Goal: Task Accomplishment & Management: Complete application form

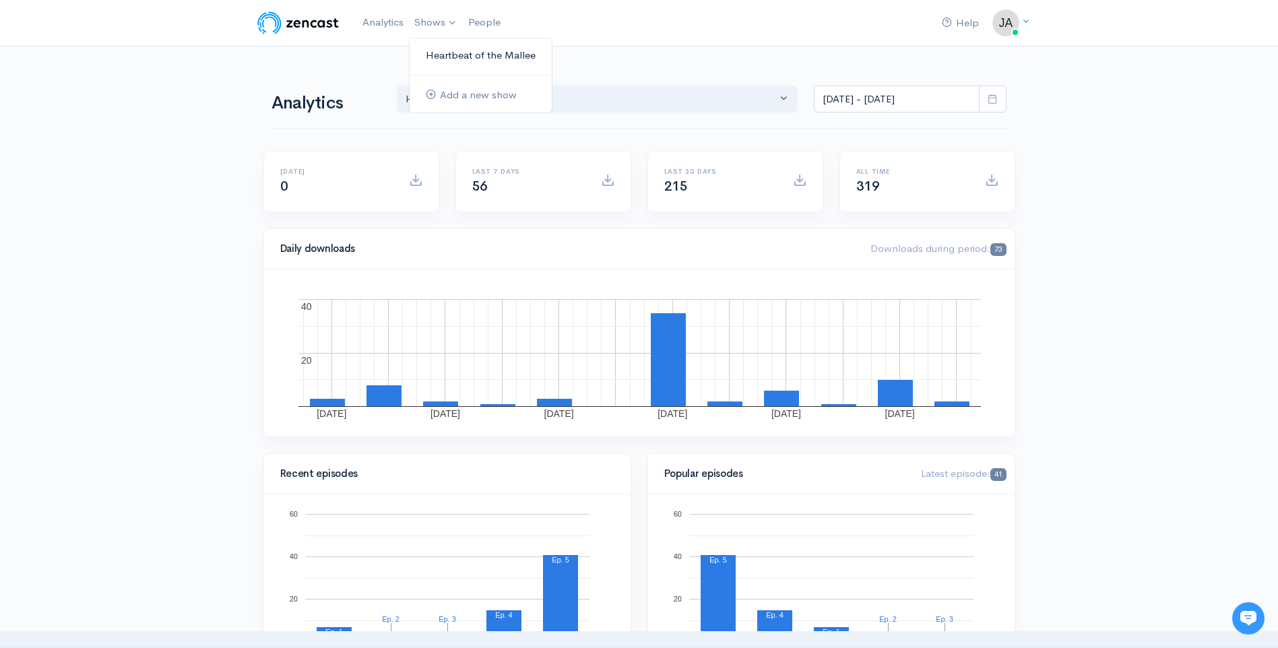
click at [451, 49] on link "Heartbeat of the Mallee" at bounding box center [481, 56] width 142 height 24
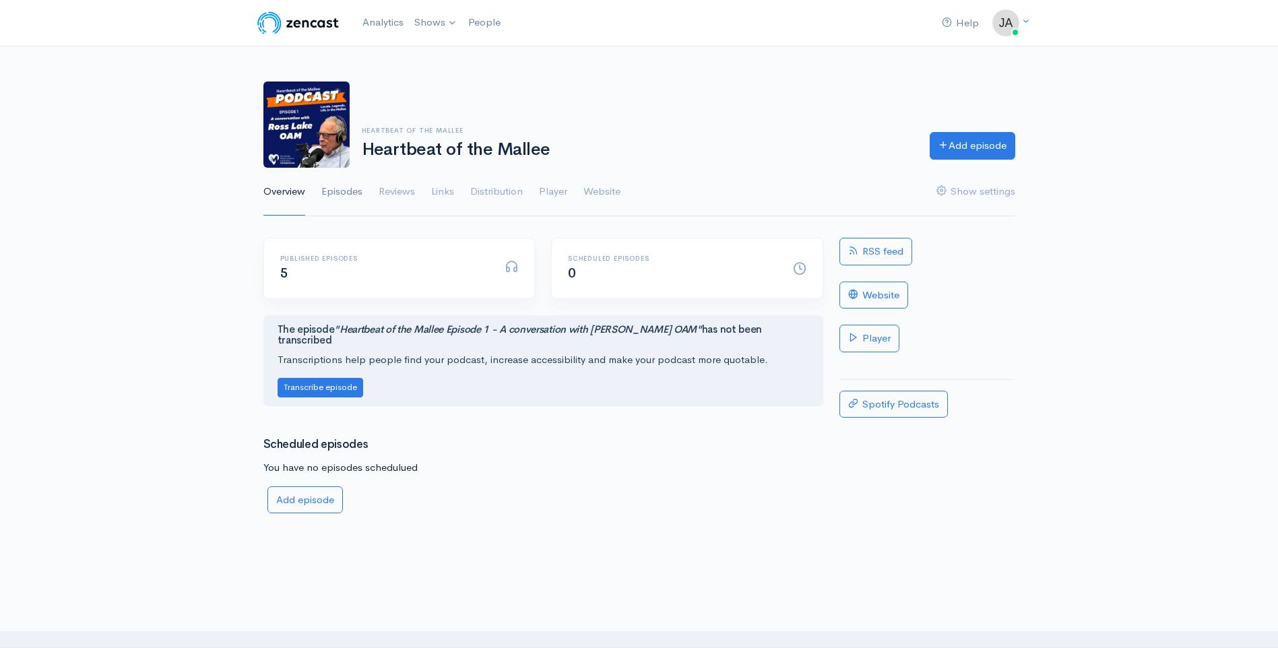
click at [348, 189] on link "Episodes" at bounding box center [341, 192] width 41 height 48
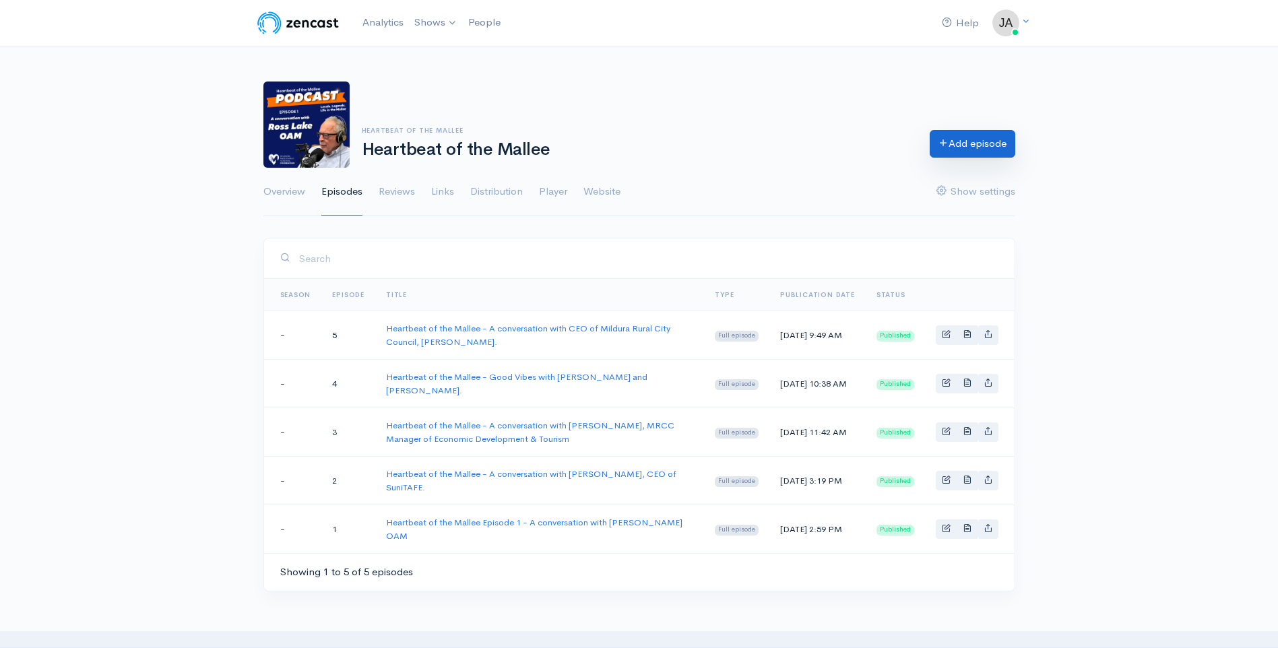
click at [947, 143] on link "Add episode" at bounding box center [973, 144] width 86 height 28
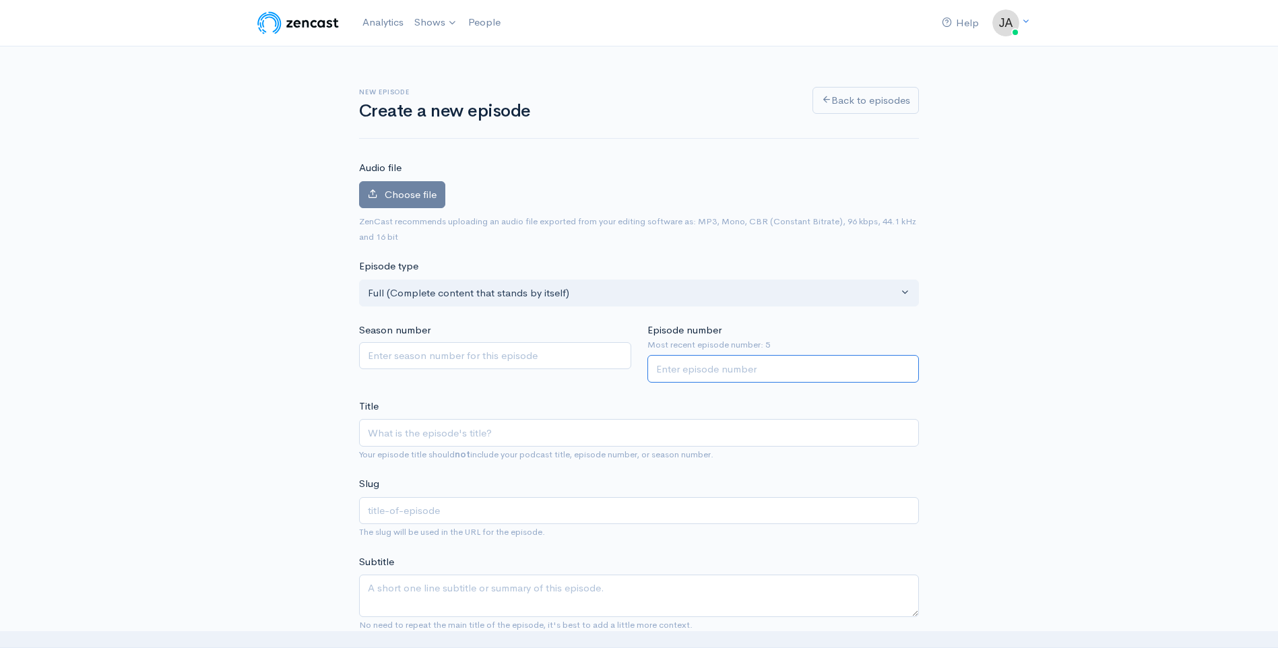
click at [709, 370] on input "Episode number" at bounding box center [783, 369] width 272 height 28
type input "6"
click at [419, 429] on input "Title" at bounding box center [639, 433] width 560 height 28
paste input "Heartbeat of the Mallee - A conversation with CEO of Mildura Rural City Council…"
type input "Heartbeat of the Mallee - A conversation with CEO of Mildura Rural City Council…"
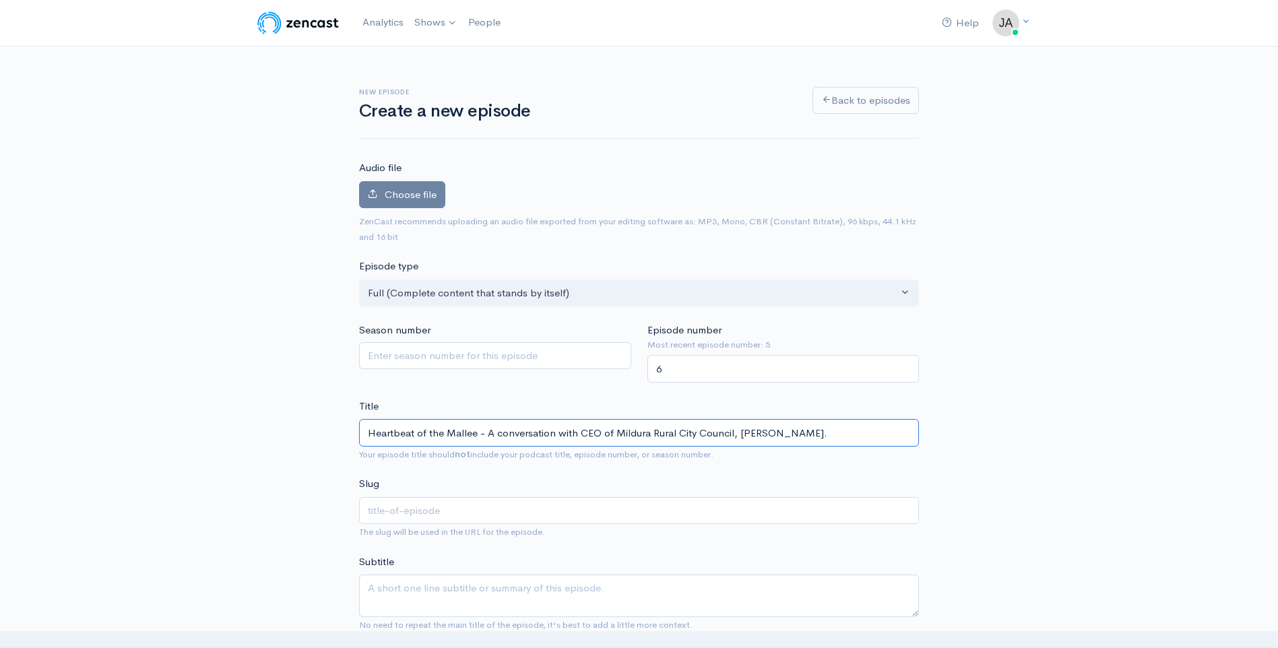
type input "heartbeat-of-the-mallee-a-conversation-with-ceo-of-mildura-rural-city-council-m…"
type input "Heartbeat of the Mallee - A conversation with CEO of Mildura Rural City Council…"
type input "heartbeat-of-the-mallee-a-conversation-with-ceo-of-mildura-rural-city-council-m…"
type input "Heartbeat of the Mallee - A conversation with CEO of Mildura Rural City Council…"
type input "heartbeat-of-the-mallee-a-conversation-with-ceo-of-mildura-rural-city-council-m…"
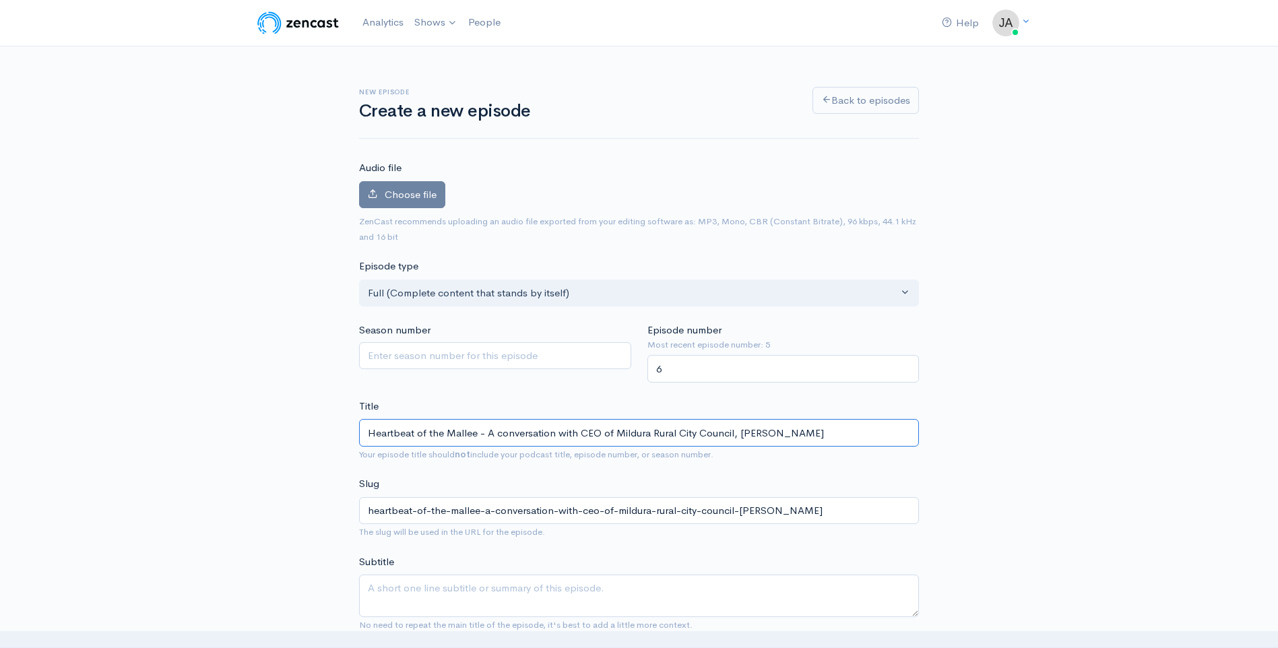
type input "Heartbeat of the Mallee - A conversation with CEO of Mildura Rural City Council…"
type input "heartbeat-of-the-mallee-a-conversation-with-ceo-of-mildura-rural-city-council-m…"
type input "Heartbeat of the Mallee - A conversation with CEO of Mildura Rural City Council…"
type input "heartbeat-of-the-mallee-a-conversation-with-ceo-of-mildura-rural-city-council-m…"
type input "Heartbeat of the Mallee - A conversation with CEO of Mildura Rural City Council…"
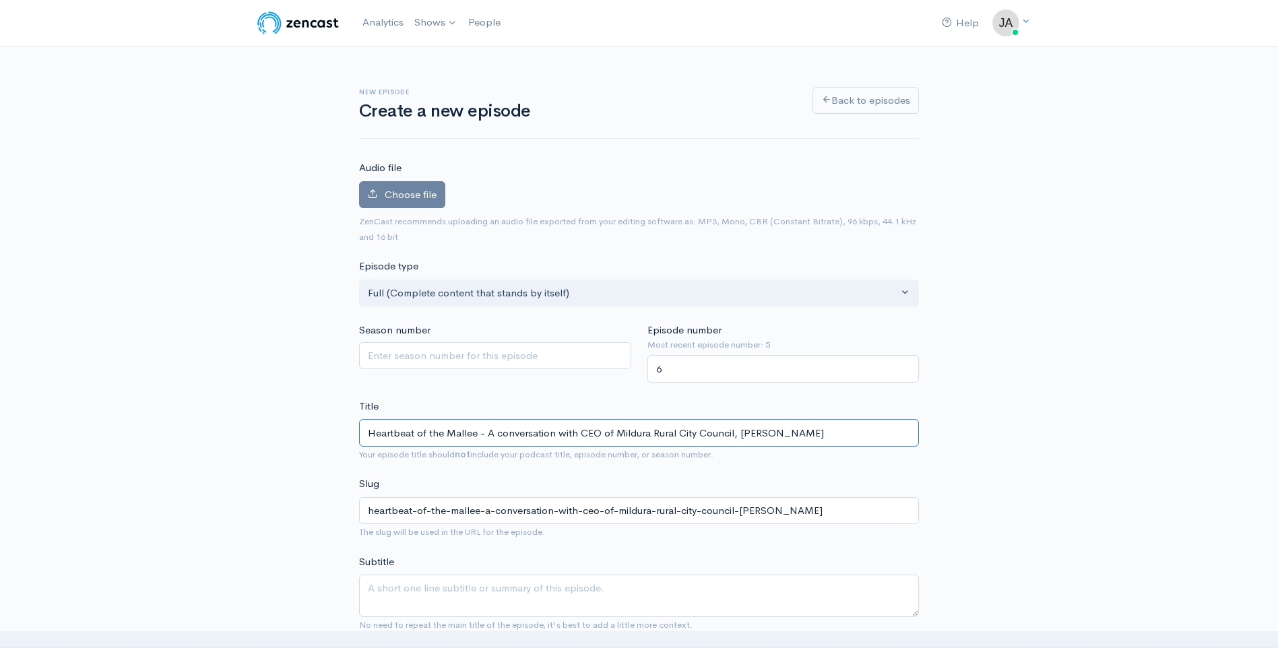
type input "heartbeat-of-the-mallee-a-conversation-with-ceo-of-mildura-rural-city-council-m…"
type input "Heartbeat of the Mallee - A conversation with CEO of Mildura Rural City Council…"
type input "heartbeat-of-the-mallee-a-conversation-with-ceo-of-mildura-rural-city-council-m…"
type input "Heartbeat of the Mallee - A conversation with CEO of Mildura Rural City Council…"
type input "heartbeat-of-the-mallee-a-conversation-with-ceo-of-mildura-rural-city-council-m…"
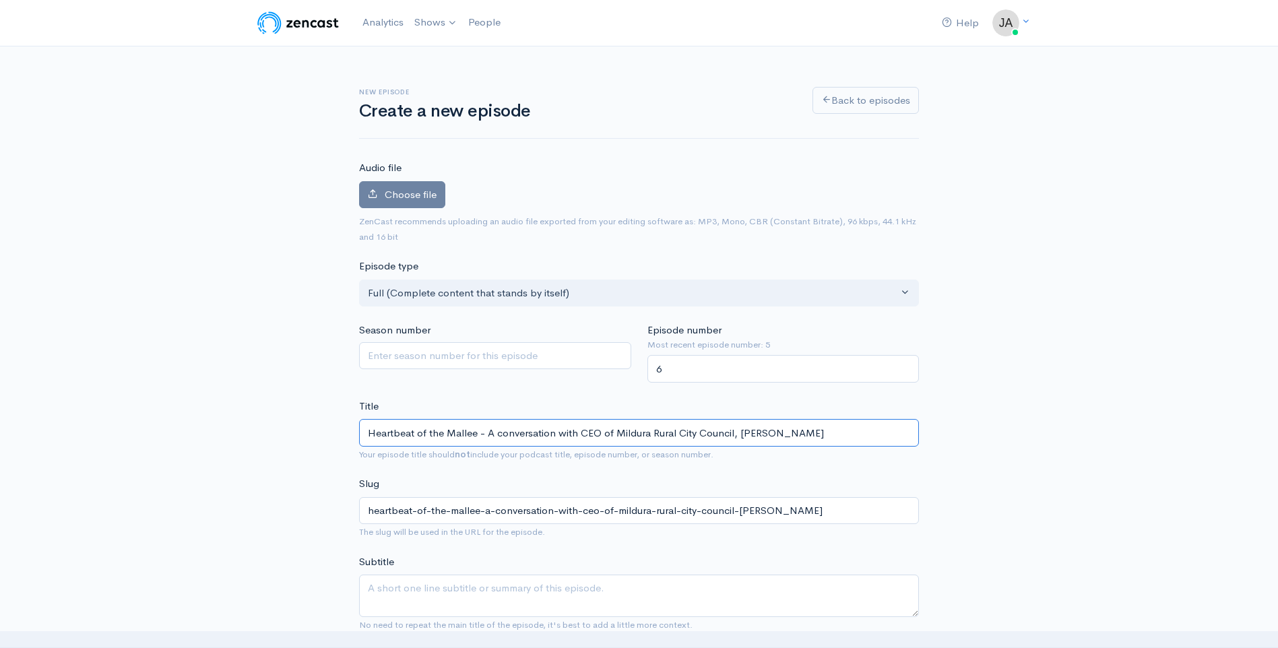
type input "Heartbeat of the Mallee - A conversation with CEO of Mildura Rural City Council…"
type input "heartbeat-of-the-mallee-a-conversation-with-ceo-of-mildura-rural-city-council-m…"
type input "Heartbeat of the Mallee - A conversation with CEO of Mildura Rural City Council…"
type input "heartbeat-of-the-mallee-a-conversation-with-ceo-of-mildura-rural-city-council-m…"
type input "Heartbeat of the Mallee - A conversation with CEO of Mildura Rural City Council…"
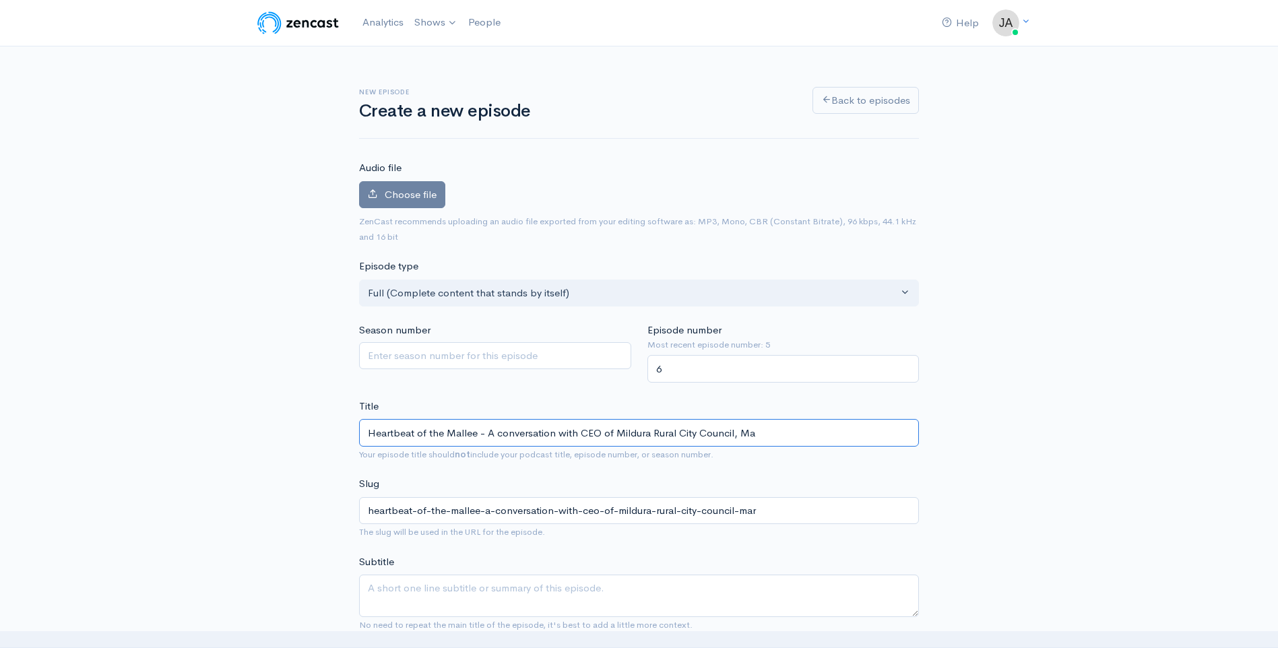
type input "heartbeat-of-the-mallee-a-conversation-with-ceo-of-mildura-rural-city-council-ma"
type input "Heartbeat of the Mallee - A conversation with CEO of Mildura Rural City Council…"
type input "heartbeat-of-the-mallee-a-conversation-with-ceo-of-mildura-rural-city-council-m"
type input "Heartbeat of the Mallee - A conversation with CEO of Mildura Rural City Council,"
type input "heartbeat-of-the-mallee-a-conversation-with-ceo-of-mildura-rural-city-council"
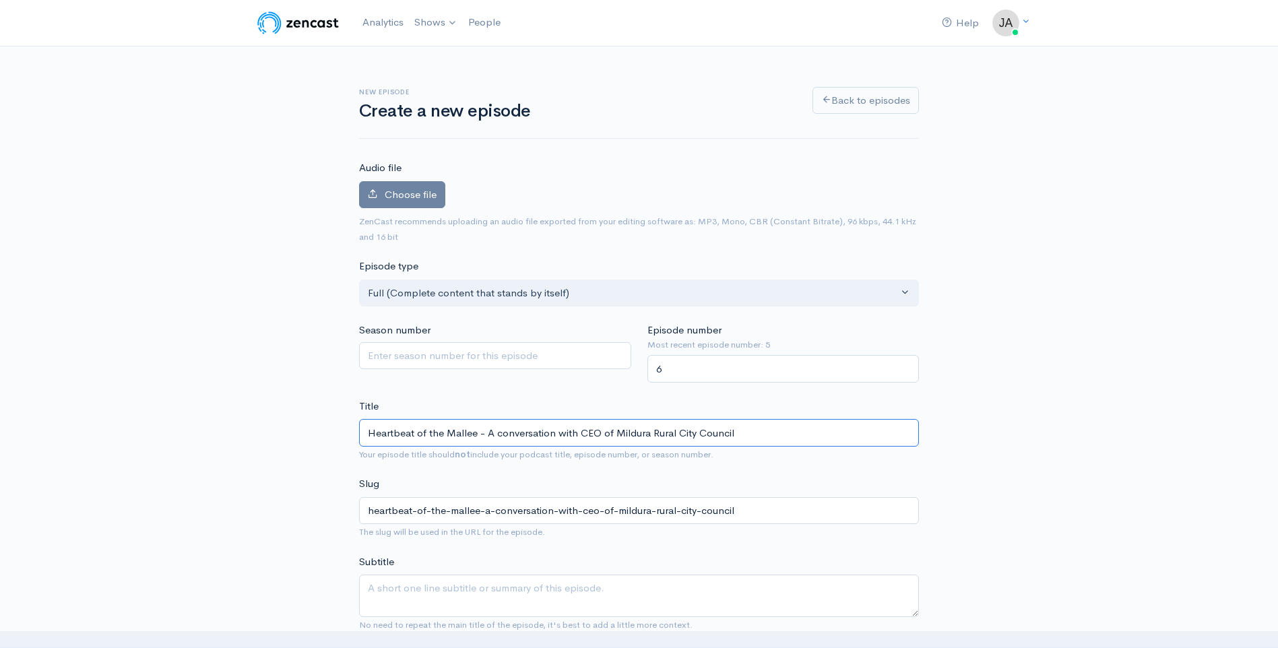
type input "Heartbeat of the Mallee - A conversation with CEO of Mildura Rural City Counci"
type input "heartbeat-of-the-mallee-a-conversation-with-ceo-of-mildura-rural-city-counci"
type input "Heartbeat of the Mallee - A conversation with CEO of Mildura Rural City Counc"
type input "heartbeat-of-the-mallee-a-conversation-with-ceo-of-mildura-rural-city-counc"
type input "Heartbeat of the Mallee - A conversation with CEO of Mildura Rural City Coun"
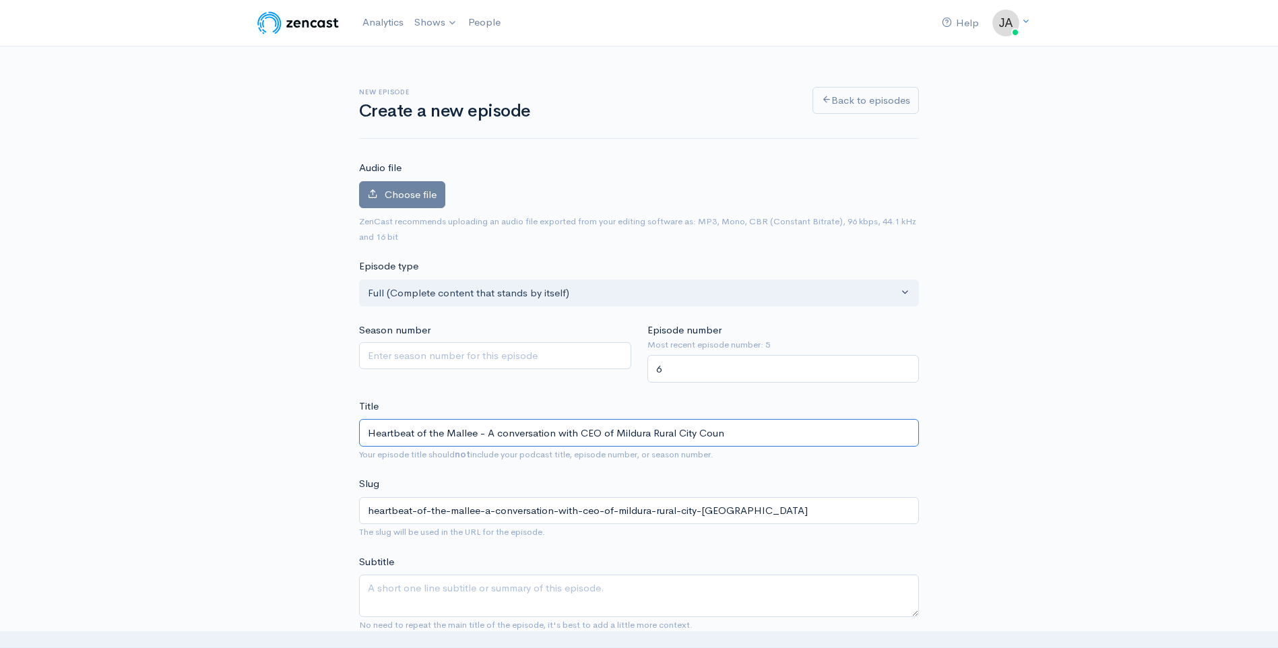
type input "heartbeat-of-the-mallee-a-conversation-with-ceo-of-mildura-rural-city-coun"
type input "Heartbeat of the Mallee - A conversation with CEO of Mildura Rural City Cou"
type input "heartbeat-of-the-mallee-a-conversation-with-ceo-of-mildura-rural-city-cou"
type input "Heartbeat of the Mallee - A conversation with CEO of Mildura Rural City Co"
type input "heartbeat-of-the-mallee-a-conversation-with-ceo-of-mildura-rural-city-co"
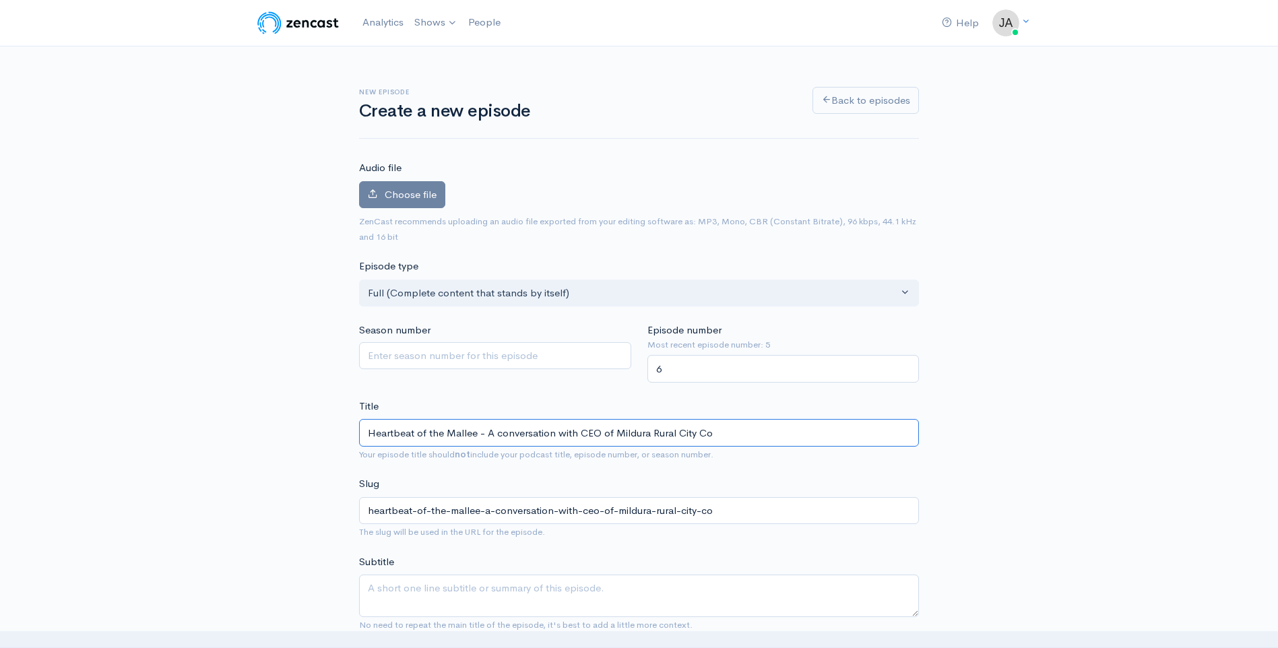
type input "Heartbeat of the Mallee - A conversation with CEO of Mildura Rural City C"
type input "heartbeat-of-the-mallee-a-conversation-with-ceo-of-mildura-rural-city-c"
type input "Heartbeat of the Mallee - A conversation with CEO of Mildura Rural City"
type input "heartbeat-of-the-mallee-a-conversation-with-ceo-of-mildura-rural-city"
type input "Heartbeat of the Mallee - A conversation with CEO of Mildura Rural Cit"
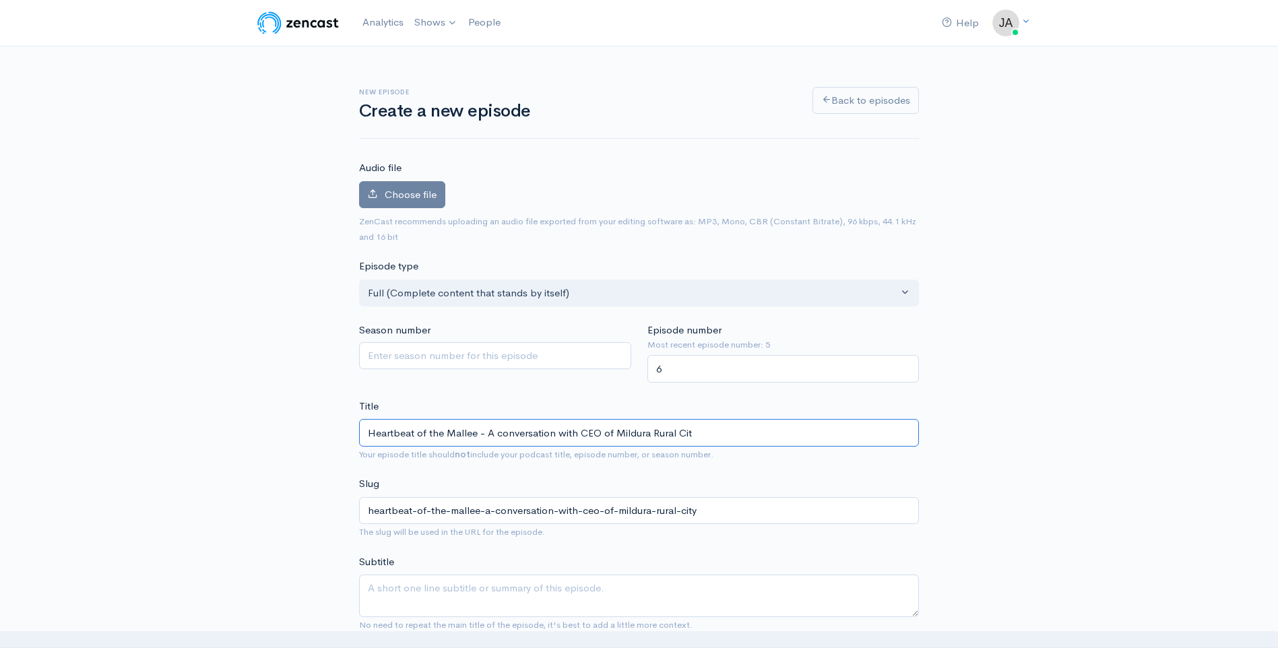
type input "heartbeat-of-the-mallee-a-conversation-with-ceo-of-mildura-rural-cit"
type input "Heartbeat of the Mallee - A conversation with CEO of Mildura Rural Ci"
type input "heartbeat-of-the-mallee-a-conversation-with-ceo-of-mildura-rural-ci"
type input "Heartbeat of the Mallee - A conversation with CEO of Mildura Rural C"
type input "heartbeat-of-the-mallee-a-conversation-with-ceo-of-mildura-rural-c"
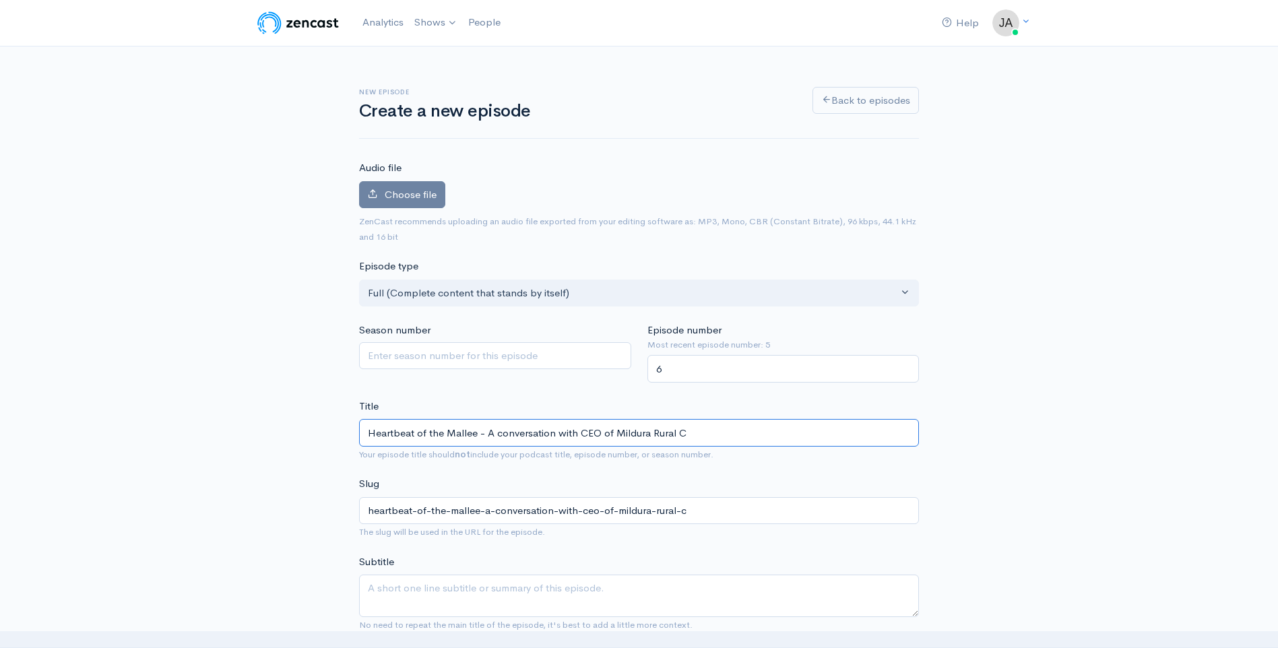
type input "Heartbeat of the Mallee - A conversation with CEO of Mildura Rural"
type input "heartbeat-of-the-mallee-a-conversation-with-ceo-of-mildura-rural"
type input "Heartbeat of the Mallee - A conversation with CEO of Mildura Rura"
type input "heartbeat-of-the-mallee-a-conversation-with-ceo-of-mildura-rura"
type input "Heartbeat of the Mallee - A conversation with CEO of Mildura Rur"
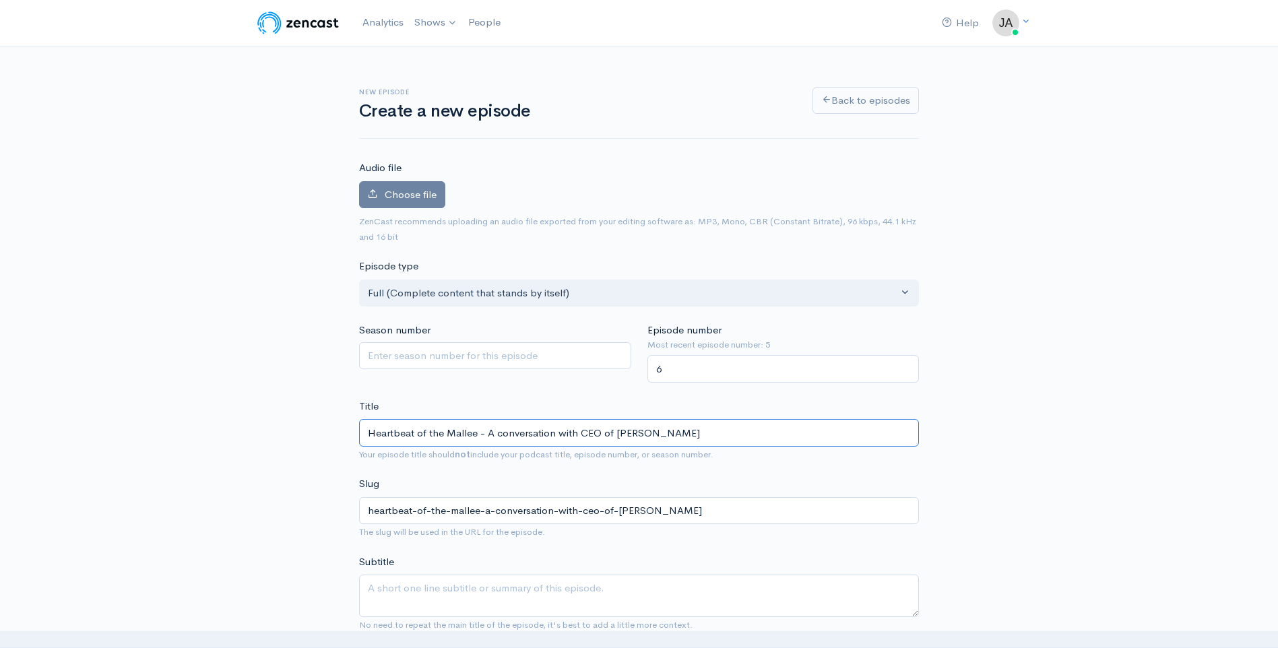
type input "heartbeat-of-the-mallee-a-conversation-with-ceo-of-mildura-rur"
type input "Heartbeat of the Mallee - A conversation with CEO of Mildura Ru"
type input "heartbeat-of-the-mallee-a-conversation-with-ceo-of-mildura-ru"
type input "Heartbeat of the Mallee - A conversation with CEO of Mildura R"
type input "heartbeat-of-the-mallee-a-conversation-with-ceo-of-mildura-r"
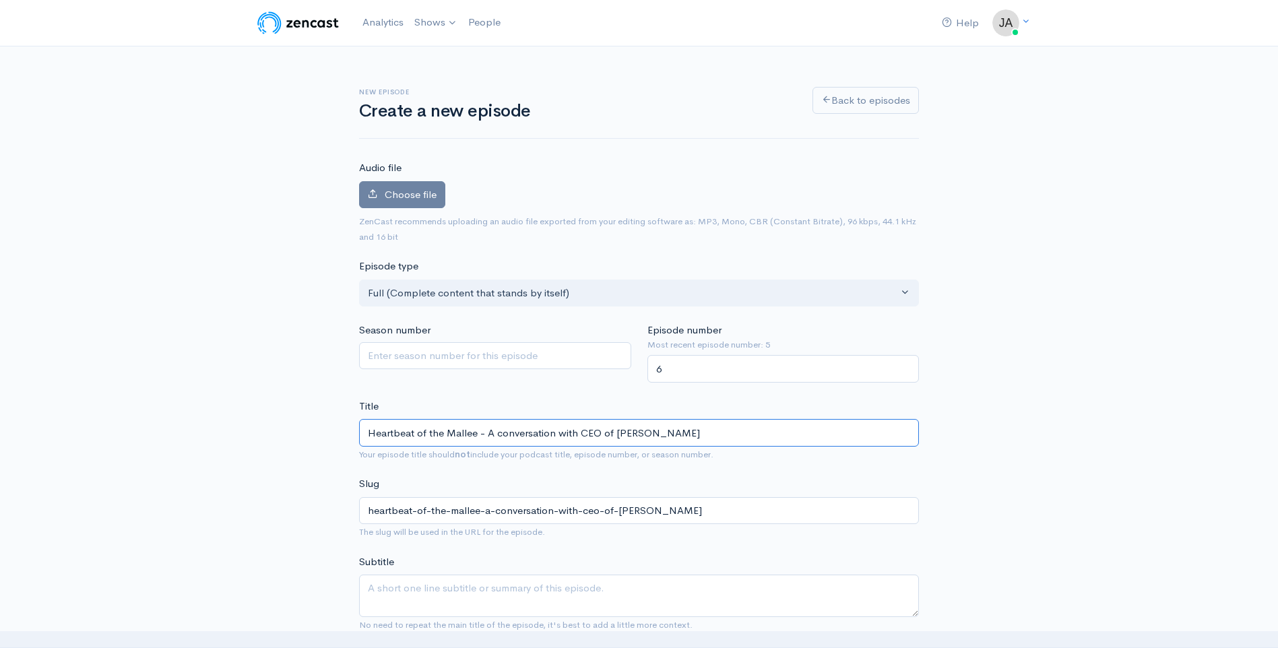
type input "Heartbeat of the Mallee - A conversation with CEO of Mildura"
type input "heartbeat-of-the-mallee-a-conversation-with-ceo-of-mildura"
type input "Heartbeat of the Mallee - A conversation with CEO of Mildur"
type input "heartbeat-of-the-mallee-a-conversation-with-ceo-of-mildur"
type input "Heartbeat of the Mallee - A conversation with CEO of Mildu"
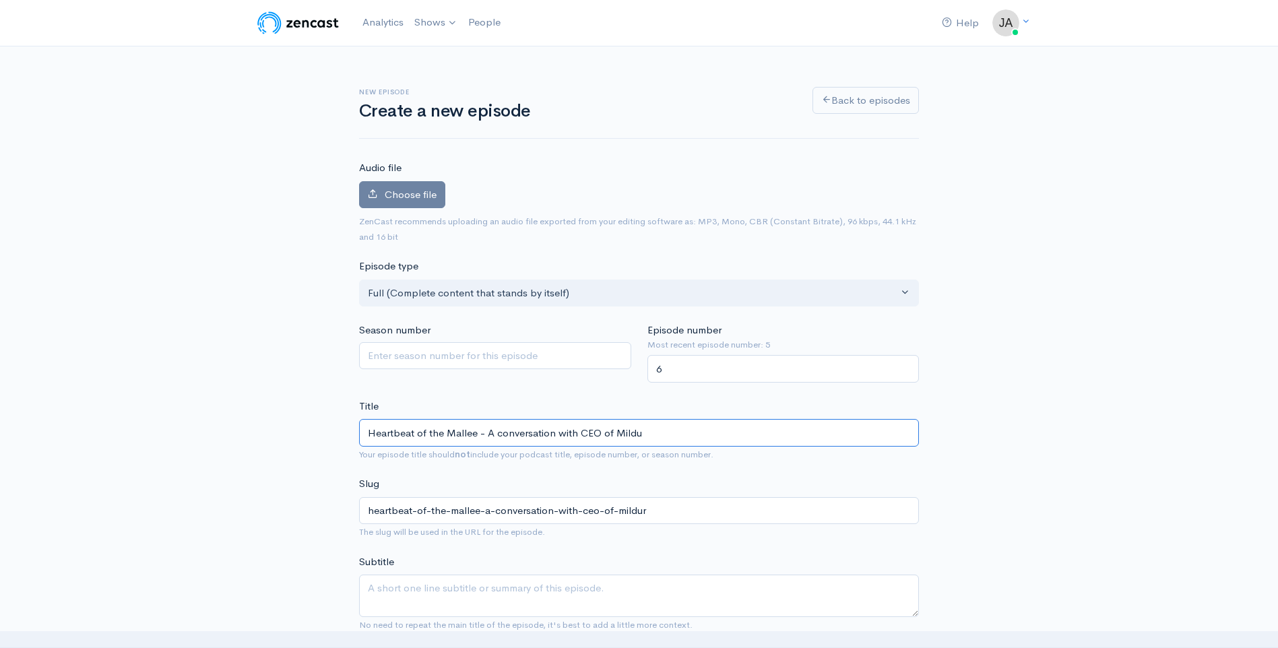
type input "heartbeat-of-the-mallee-a-conversation-with-ceo-of-mildu"
type input "Heartbeat of the Mallee - A conversation with CEO of Mild"
type input "heartbeat-of-the-mallee-a-conversation-with-ceo-of-mild"
type input "Heartbeat of the Mallee - A conversation with CEO of Mil"
type input "heartbeat-of-the-mallee-a-conversation-with-ceo-of-mil"
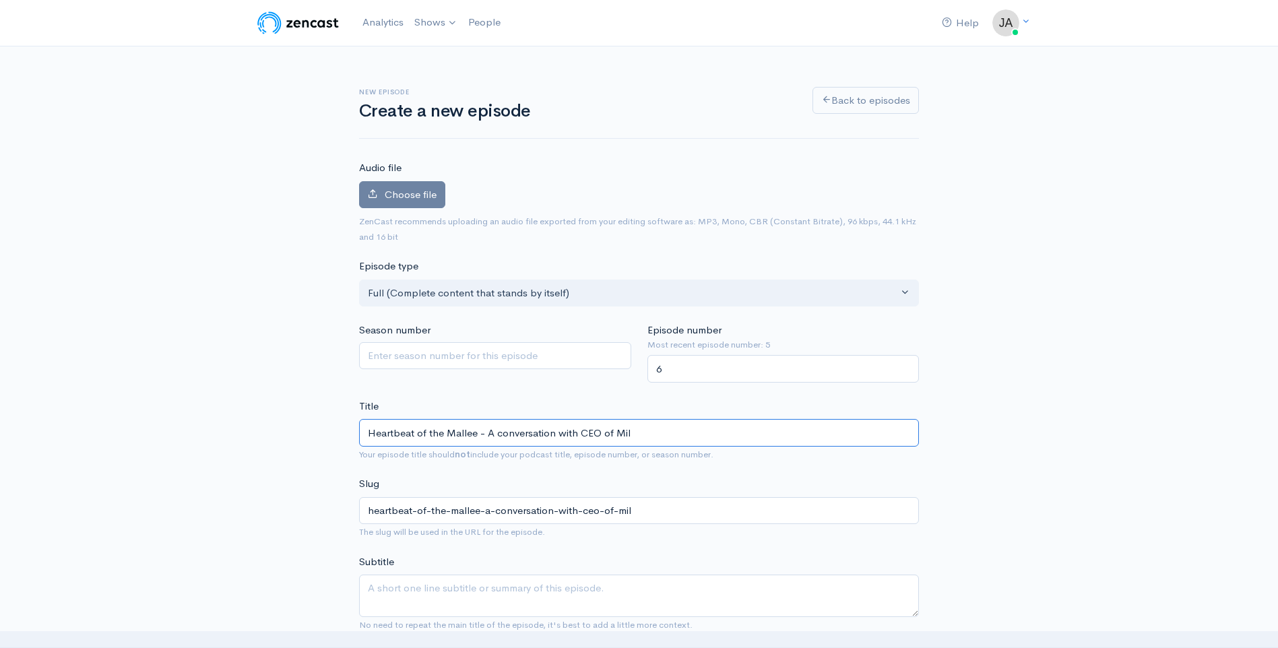
type input "Heartbeat of the Mallee - A conversation with CEO of Mi"
type input "heartbeat-of-the-mallee-a-conversation-with-ceo-of-mi"
type input "Heartbeat of the Mallee - A conversation with CEO of M"
type input "heartbeat-of-the-mallee-a-conversation-with-ceo-of-m"
type input "Heartbeat of the Mallee - A conversation with CEO of"
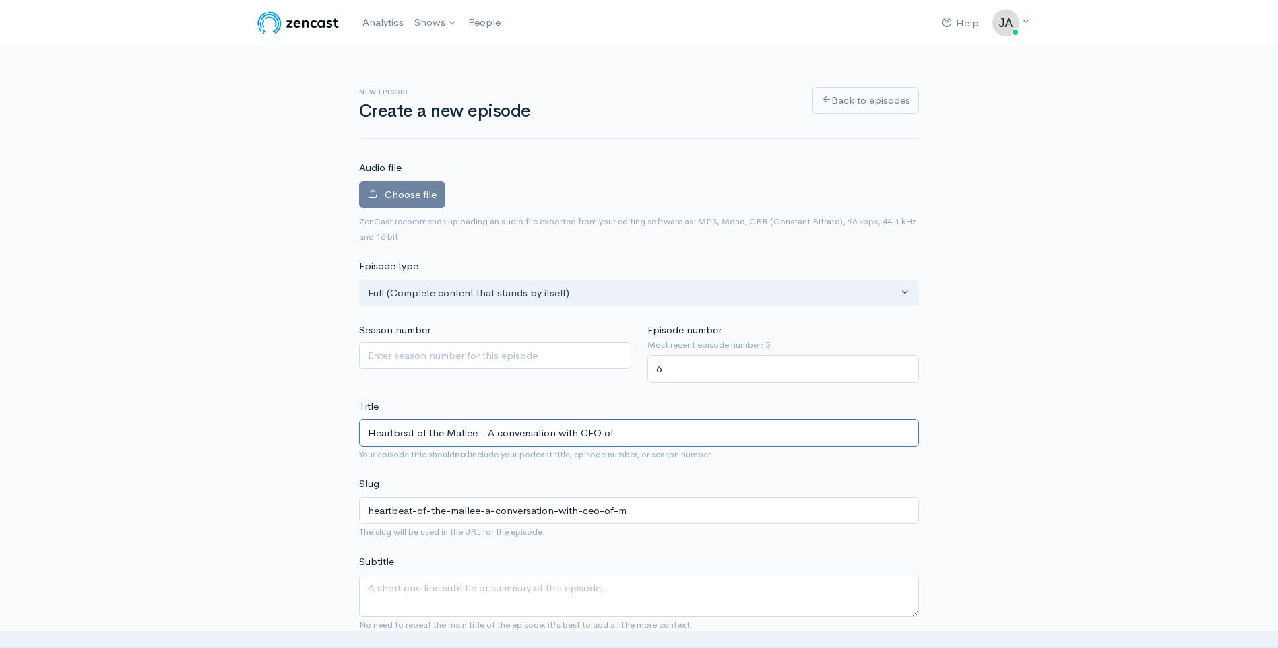
type input "heartbeat-of-the-mallee-a-conversation-with-ceo-of"
type input "Heartbeat of the Mallee - A conversation with CEO o"
type input "heartbeat-of-the-mallee-a-conversation-with-ceo-o"
type input "Heartbeat of the Mallee - A conversation with CEO"
type input "heartbeat-of-the-mallee-a-conversation-with-ceo"
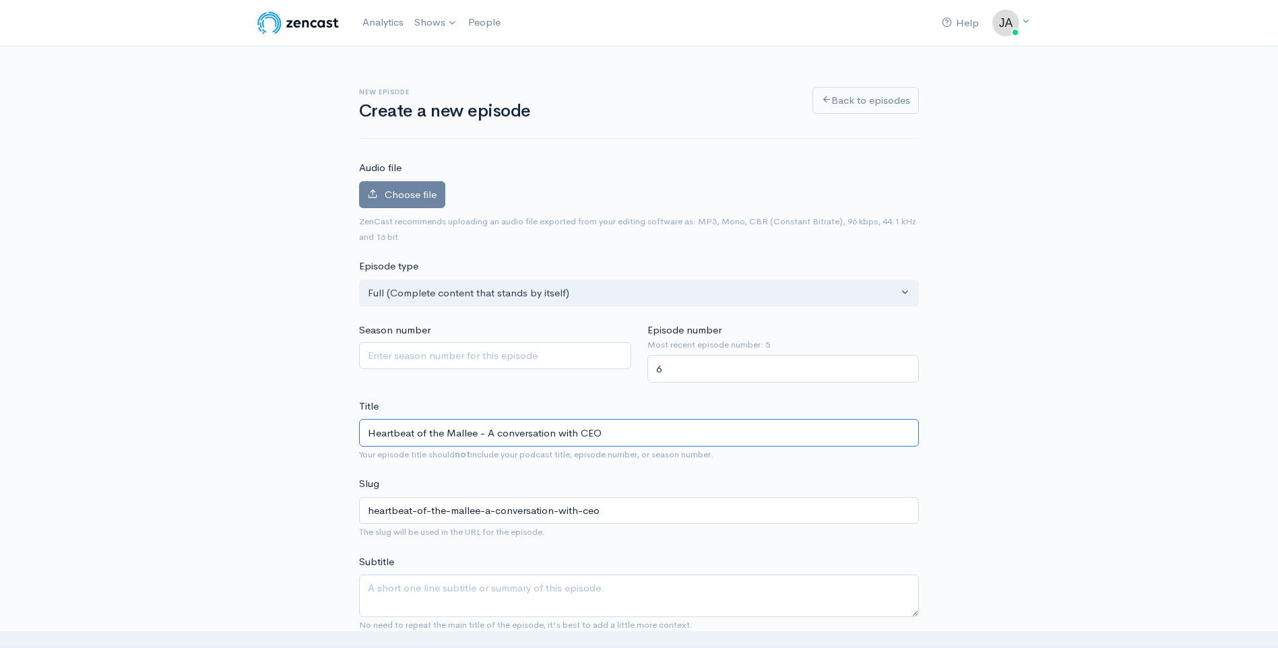
type input "Heartbeat of the Mallee - A conversation with CE"
type input "heartbeat-of-the-mallee-a-conversation-with-ce"
type input "Heartbeat of the Mallee - A conversation with C"
type input "heartbeat-of-the-mallee-a-conversation-with-c"
type input "Heartbeat of the Mallee - A conversation with"
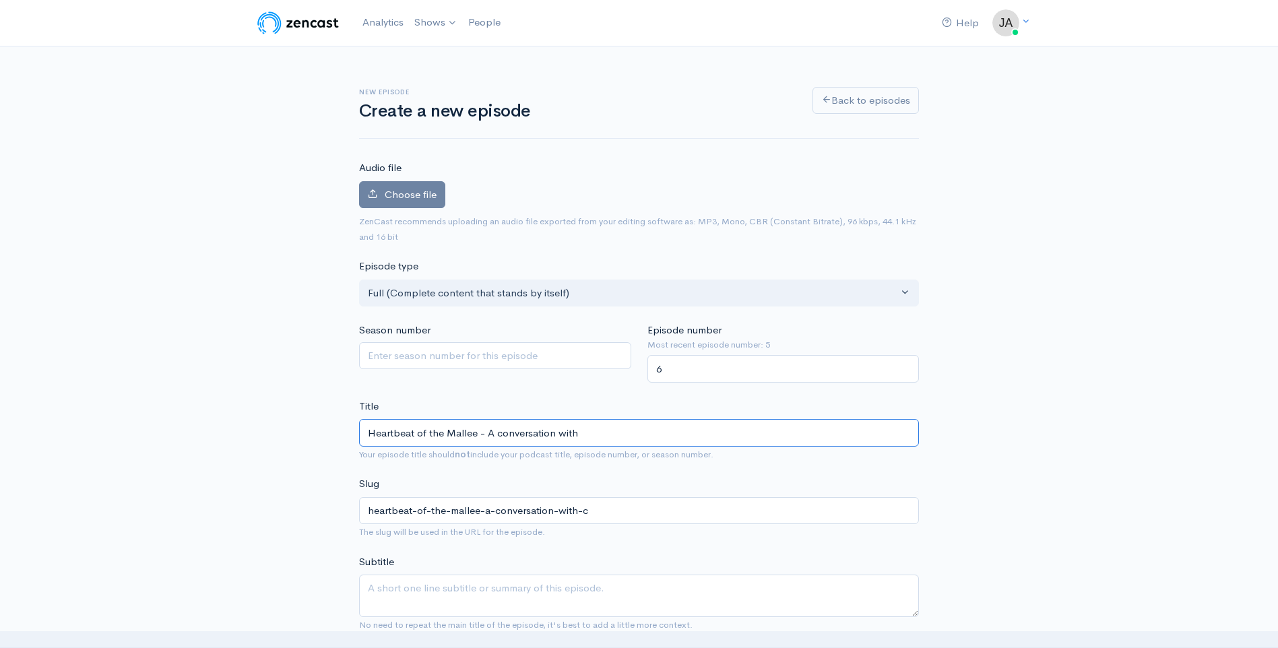
type input "heartbeat-of-the-mallee-a-conversation-with"
click at [628, 432] on input "Heartbeat of the Mallee - A conversation with" at bounding box center [639, 433] width 560 height 28
paste input "with Mildura author Michael Chambers."
type input "Heartbeat of the Mallee - A conversation with with Mildura author Michael Chamb…"
type input "heartbeat-of-the-mallee-a-conversation-with-with-mildura-author-michael-chambers"
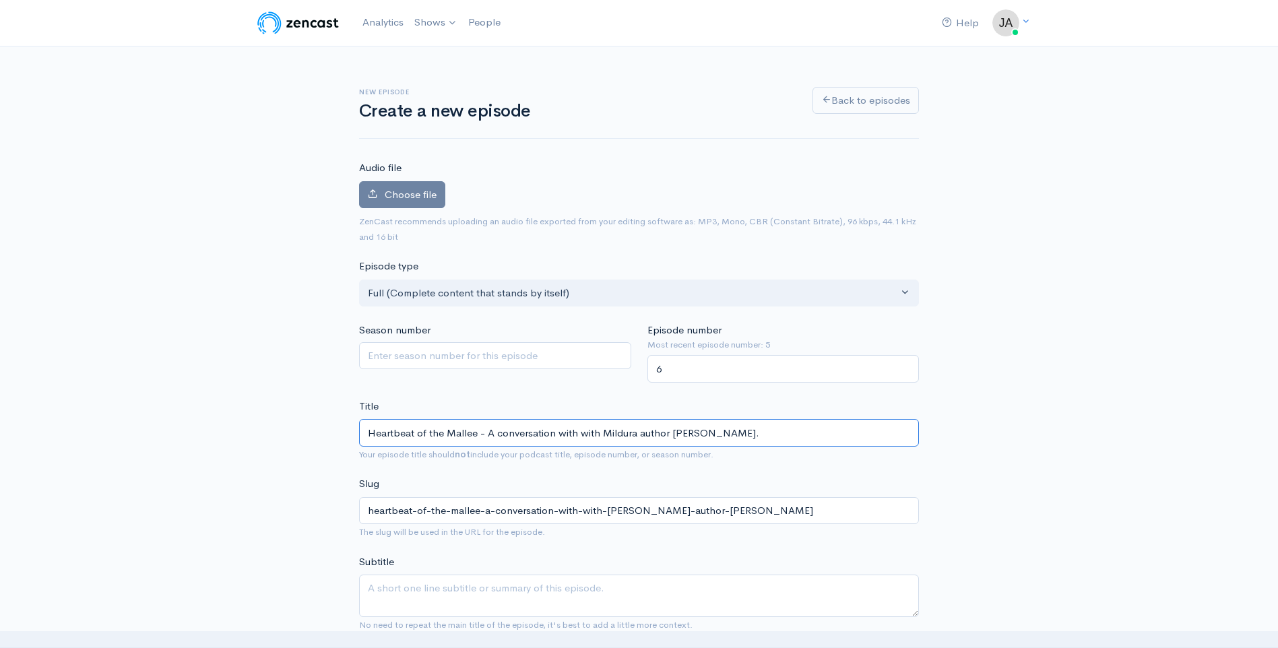
click at [587, 431] on input "Heartbeat of the Mallee - A conversation with with Mildura author Michael Chamb…" at bounding box center [639, 433] width 560 height 28
type input "Heartbeat of the Mallee - A conversation with Mildura author Michael Chambers."
type input "heartbeat-of-the-mallee-a-conversation-with-[PERSON_NAME]-author-[PERSON_NAME]"
click at [767, 434] on input "Heartbeat of the Mallee - A conversation with Mildura author Michael Chambers." at bounding box center [639, 433] width 560 height 28
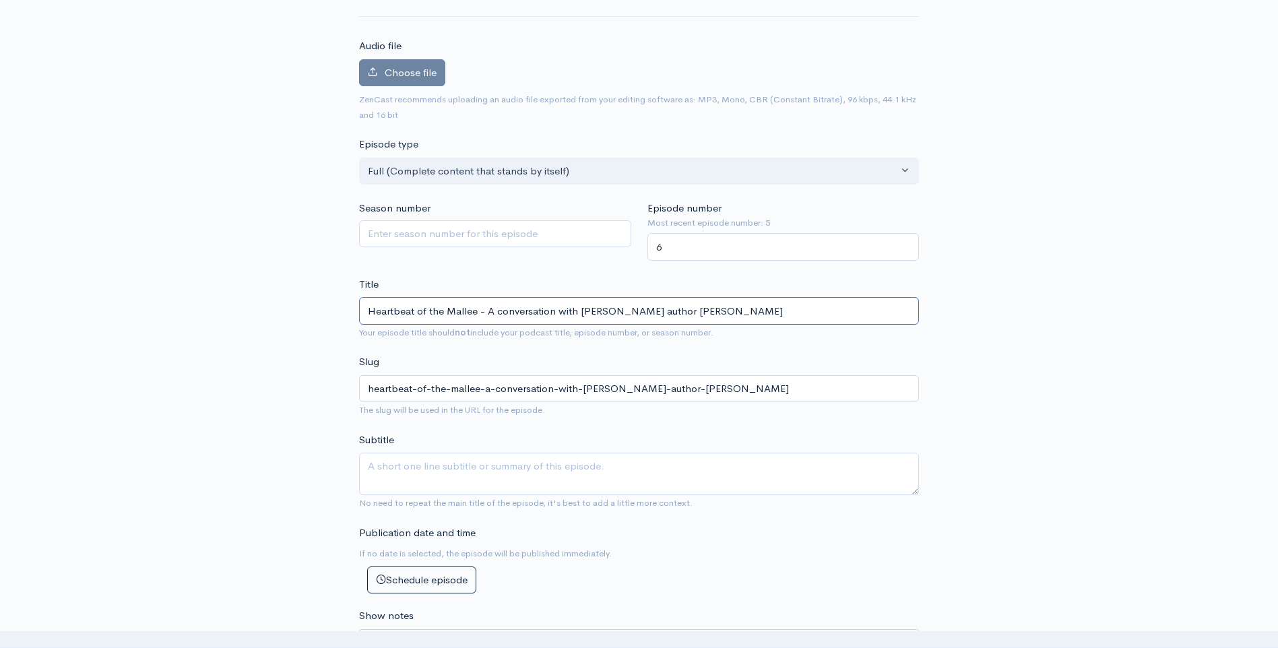
scroll to position [202, 0]
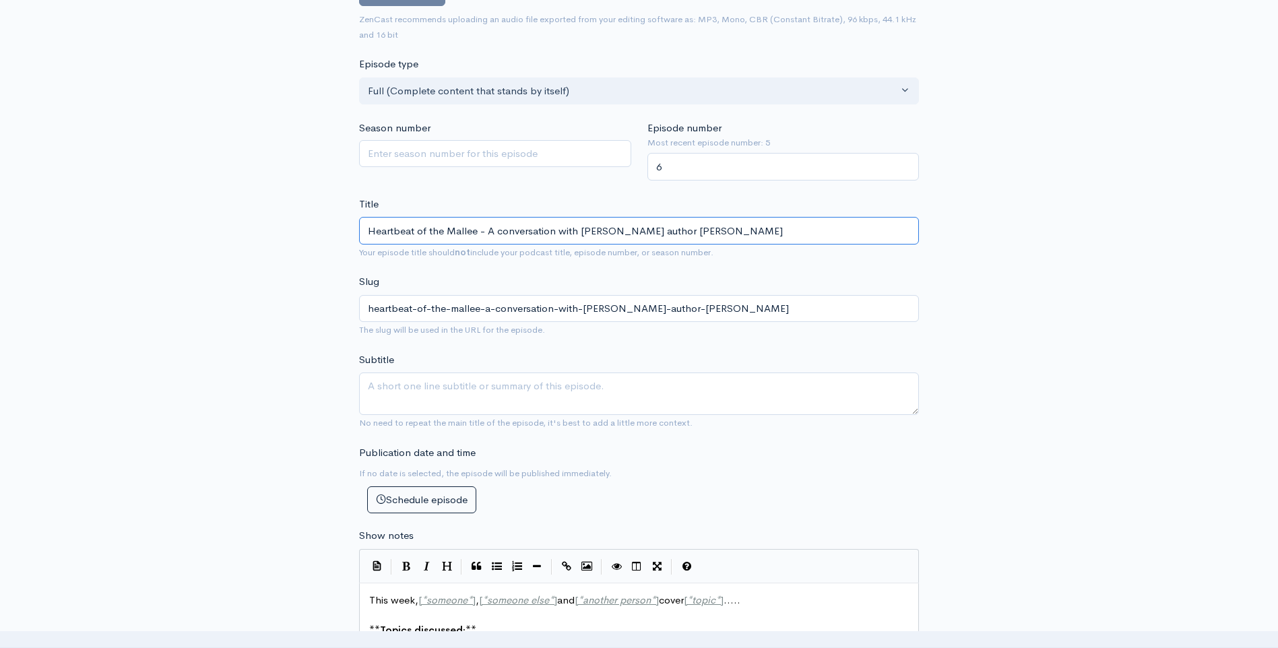
type input "Heartbeat of the Mallee - A conversation with [PERSON_NAME] author [PERSON_NAME]"
click at [550, 390] on textarea "Subtitle" at bounding box center [639, 393] width 560 height 42
paste textarea "Michael also talks about his books including his latest release ‘The Luckiest P…"
click at [416, 386] on textarea "Michael also talks about his books including his latest release ‘The Luckiest P…" at bounding box center [639, 393] width 560 height 42
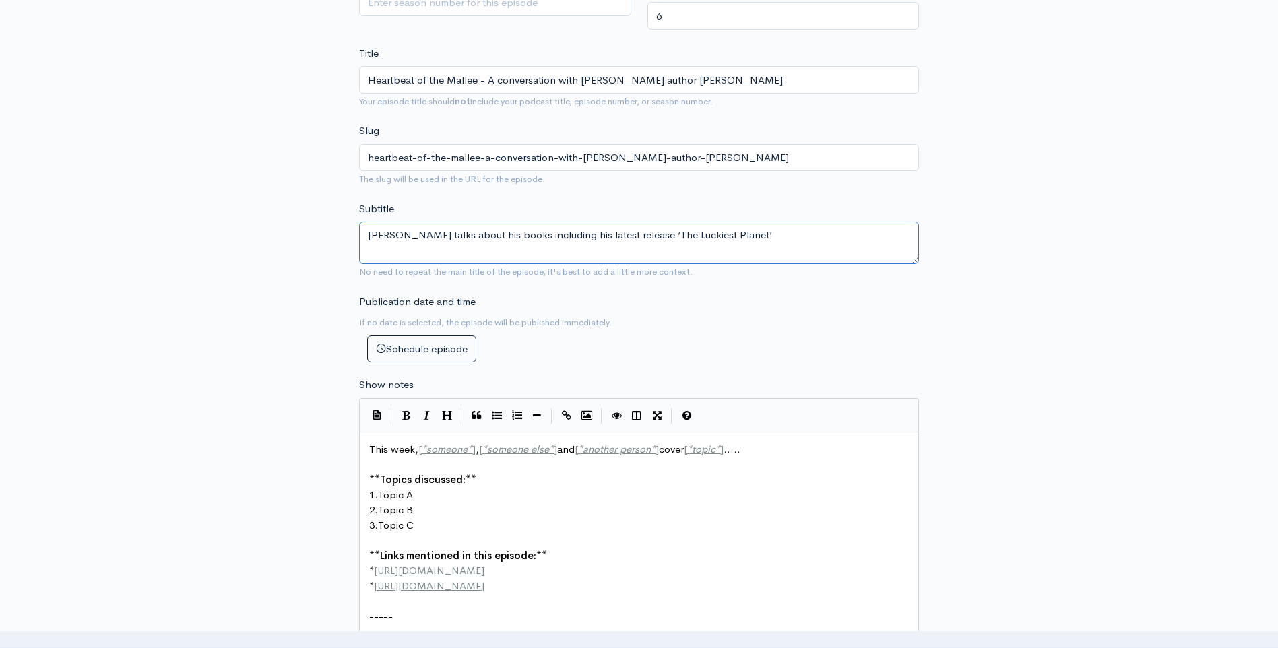
scroll to position [404, 0]
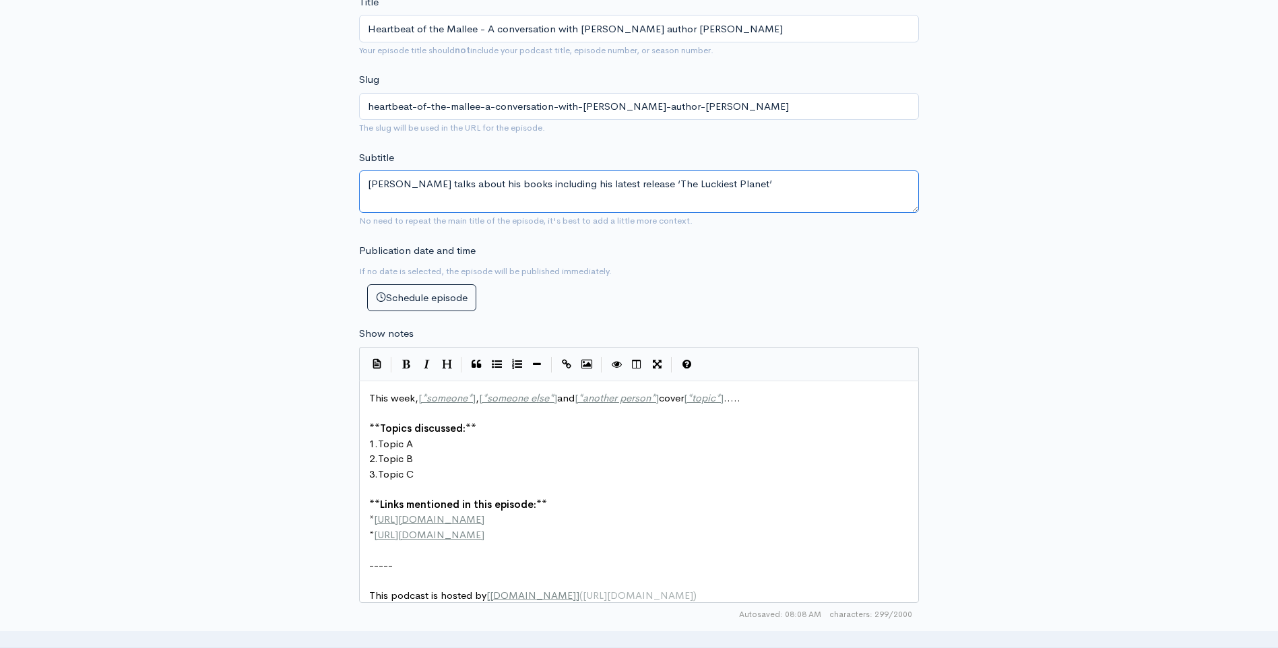
type textarea "[PERSON_NAME] talks about his books including his latest release ‘The Luckiest …"
type textarea "[*someone*], [*someone else*]"
drag, startPoint x: 418, startPoint y: 399, endPoint x: 560, endPoint y: 396, distance: 142.1
paste textarea
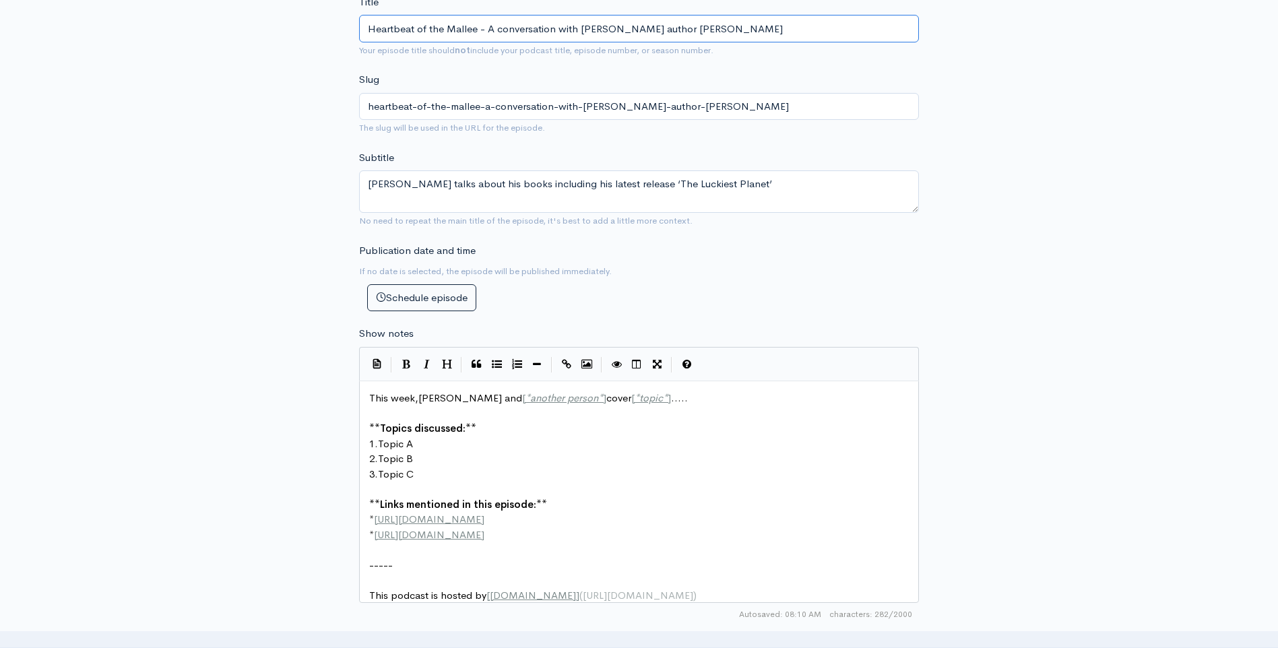
drag, startPoint x: 651, startPoint y: 28, endPoint x: 739, endPoint y: 26, distance: 88.2
click at [739, 26] on input "Heartbeat of the Mallee - A conversation with [PERSON_NAME] author [PERSON_NAME]" at bounding box center [639, 29] width 560 height 28
type textarea "[*another person*]"
drag, startPoint x: 500, startPoint y: 398, endPoint x: 590, endPoint y: 402, distance: 89.7
paste textarea
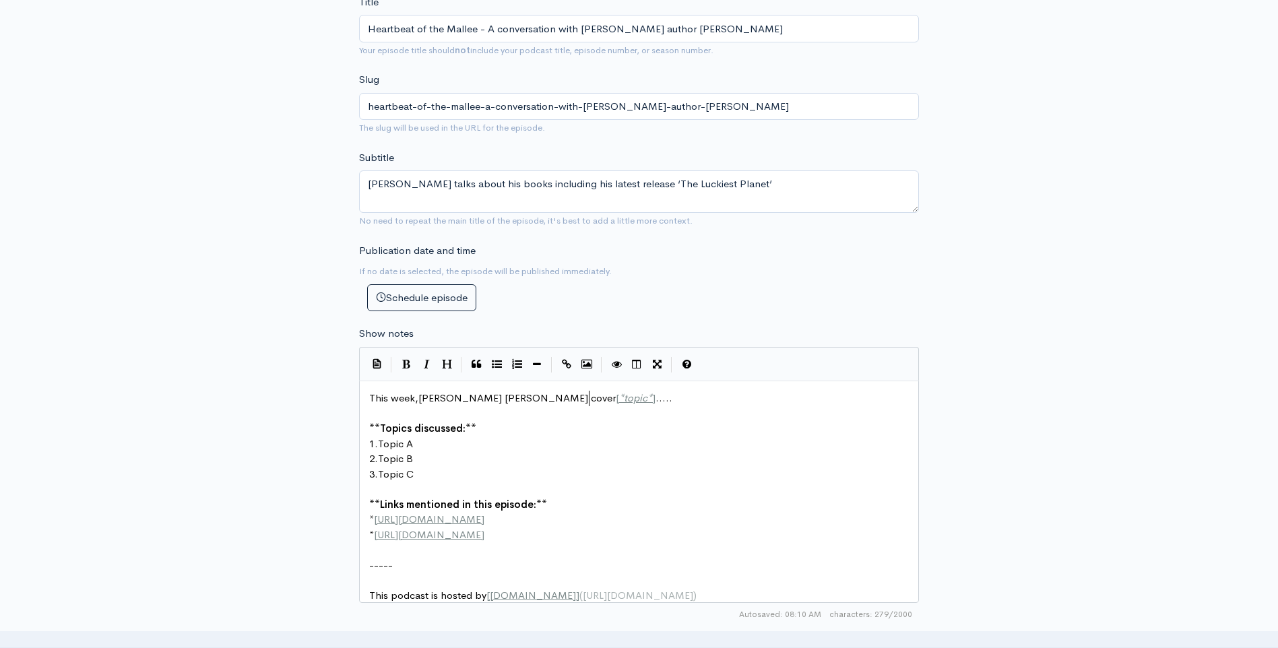
scroll to position [5, 1]
click at [502, 395] on span "This week,Heath Kendall andMichael Chambers cover [ * topic * ] ....." at bounding box center [520, 397] width 303 height 13
type textarea "[*topic*]....."
drag, startPoint x: 617, startPoint y: 399, endPoint x: 677, endPoint y: 401, distance: 60.0
paste textarea
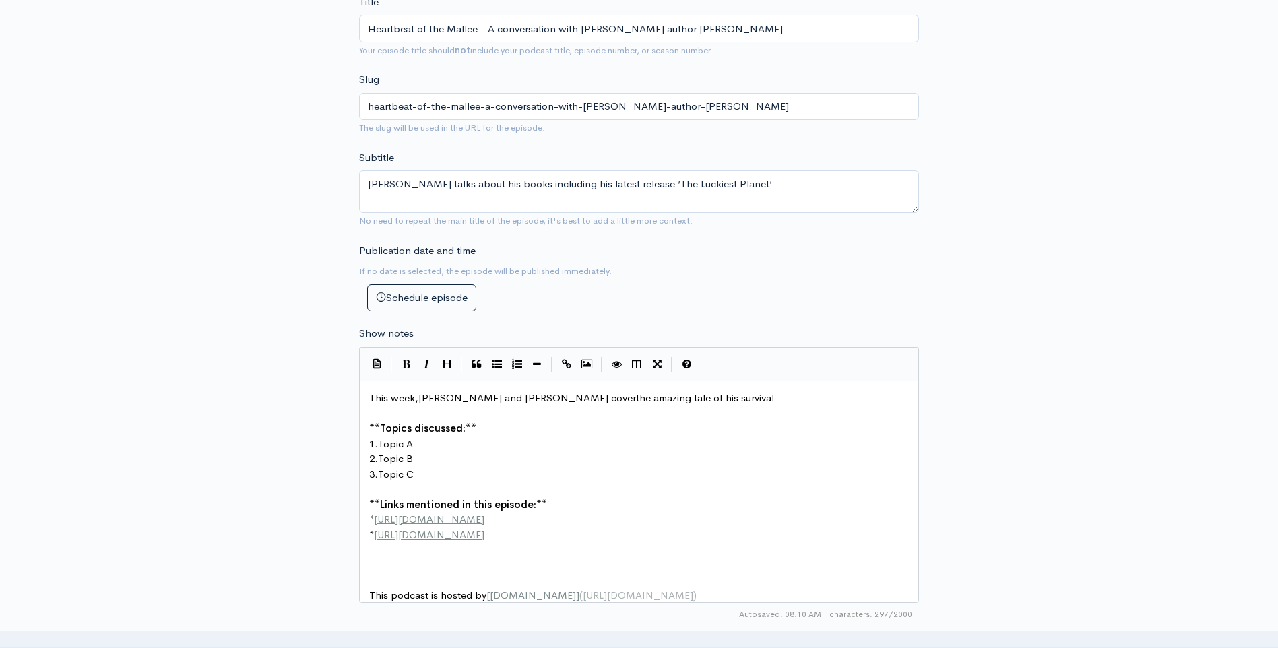
click at [616, 397] on span "This week,Heath Kendall and Michael Chambers coverthe amazing tale of his survi…" at bounding box center [571, 397] width 405 height 13
type textarea "**Topics discussed:**"
drag, startPoint x: 368, startPoint y: 425, endPoint x: 472, endPoint y: 425, distance: 103.7
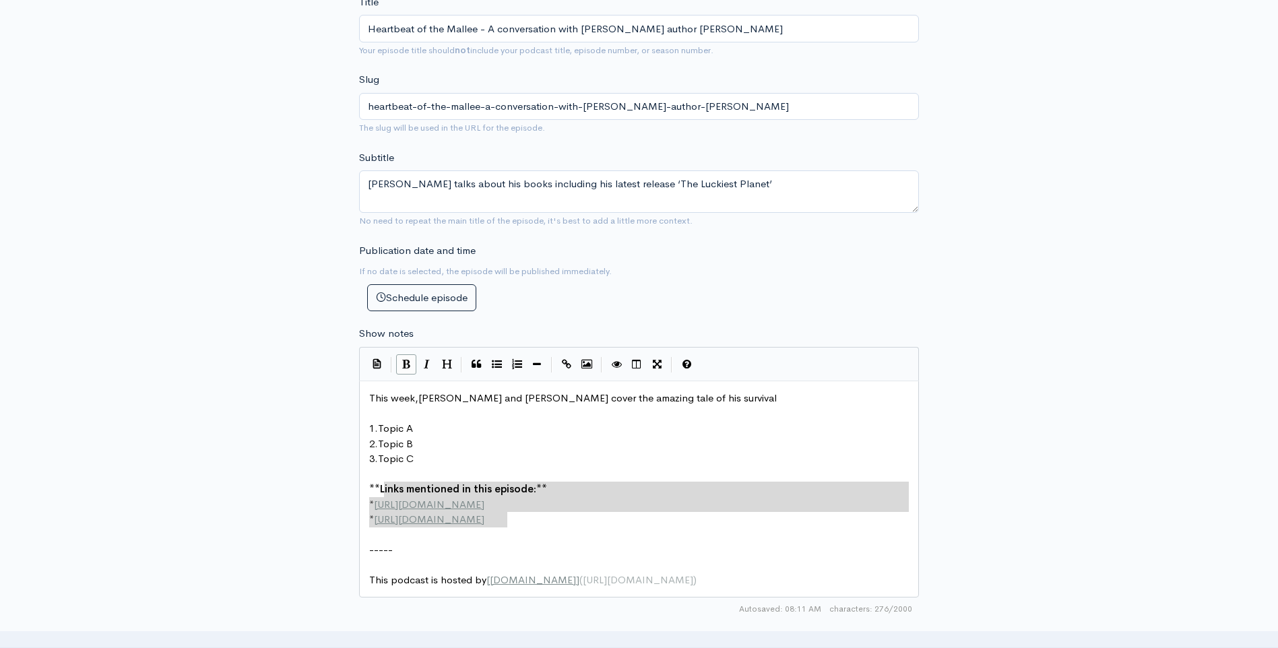
type textarea "**Links mentioned in this episode:** * http://example.com * http://second-examp…"
drag, startPoint x: 494, startPoint y: 521, endPoint x: 362, endPoint y: 488, distance: 136.1
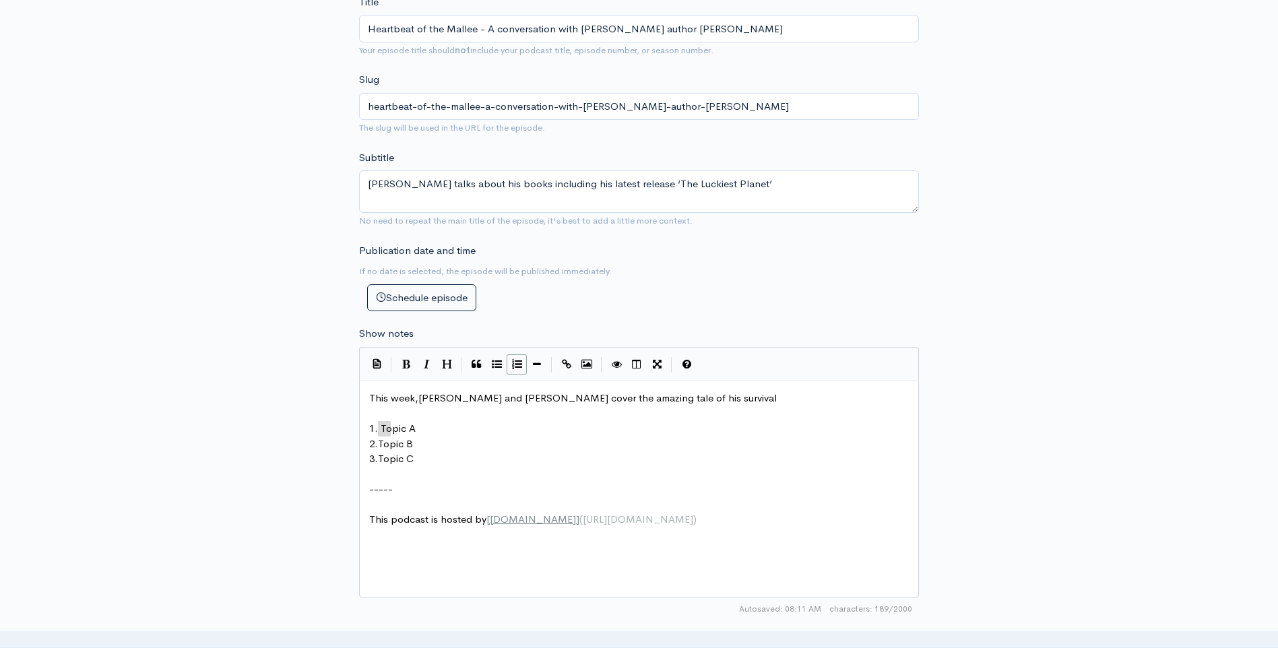
type textarea "Topic A"
drag, startPoint x: 379, startPoint y: 428, endPoint x: 416, endPoint y: 426, distance: 37.8
drag, startPoint x: 382, startPoint y: 428, endPoint x: 412, endPoint y: 426, distance: 30.4
paste textarea
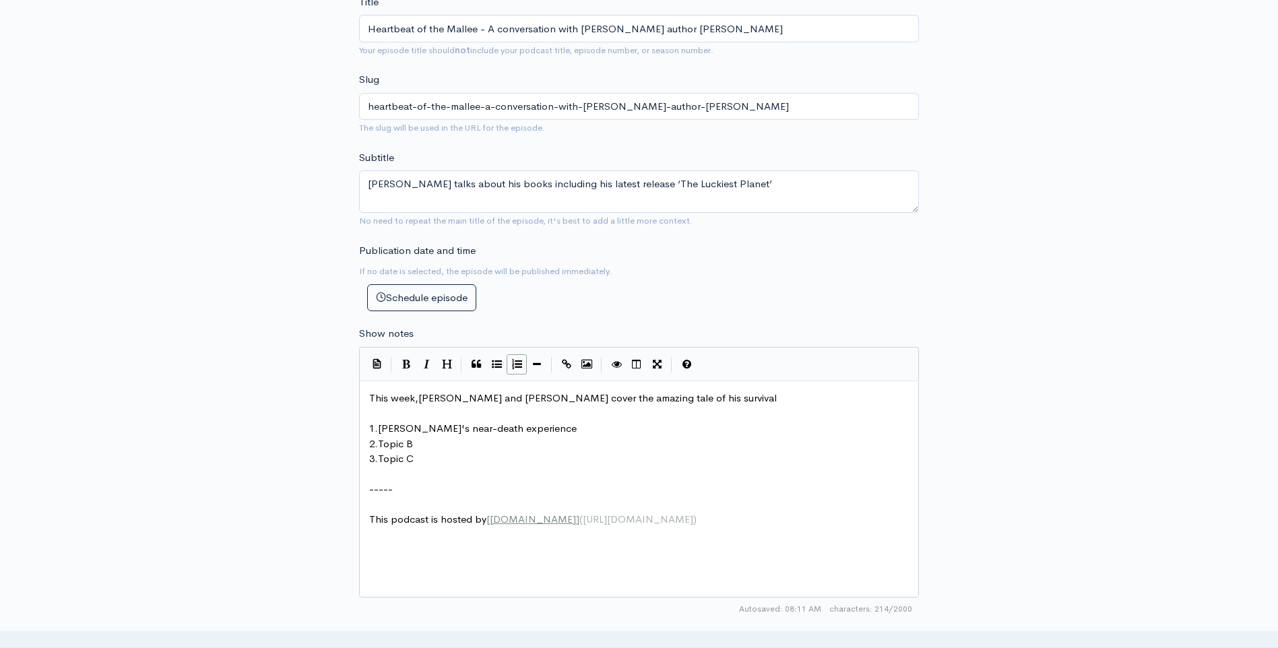
type textarea "Michael's"
type textarea "Topic B"
drag, startPoint x: 381, startPoint y: 443, endPoint x: 412, endPoint y: 443, distance: 31.0
paste textarea
click at [383, 445] on span "life before he and his family came to live in Mildura" at bounding box center [529, 443] width 302 height 13
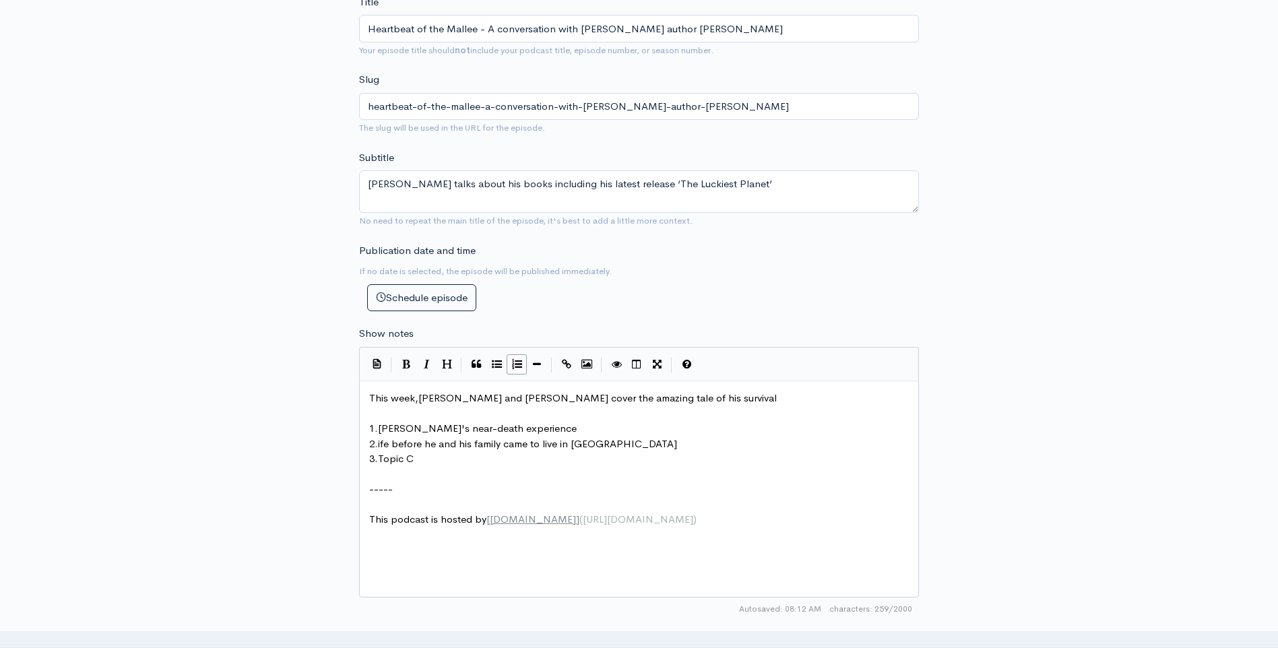
scroll to position [5, 5]
type textarea "L"
type textarea "Topic C"
drag, startPoint x: 382, startPoint y: 460, endPoint x: 414, endPoint y: 460, distance: 32.3
paste textarea
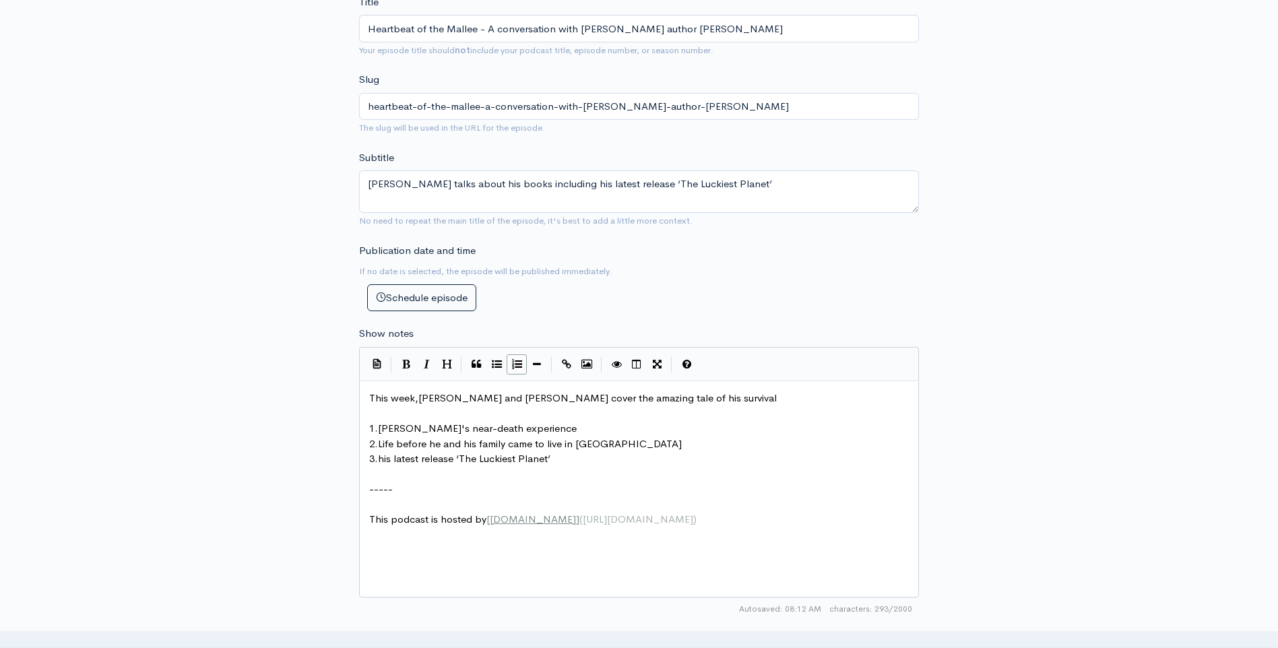
click at [386, 459] on span "his latest release ‘The Luckiest Planet’" at bounding box center [464, 458] width 172 height 13
type textarea "H"
click at [1025, 449] on div "New episode Create a new episode Back to episodes Audio file Choose file 0 ZenC…" at bounding box center [639, 345] width 1278 height 1406
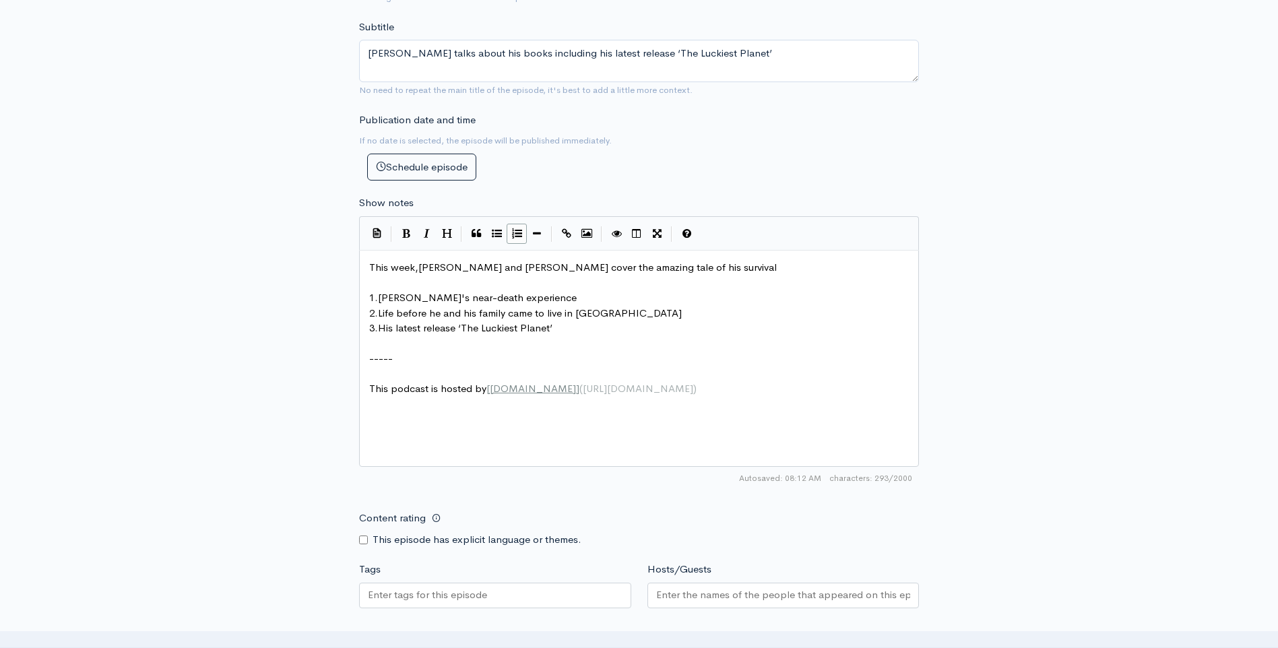
scroll to position [808, 0]
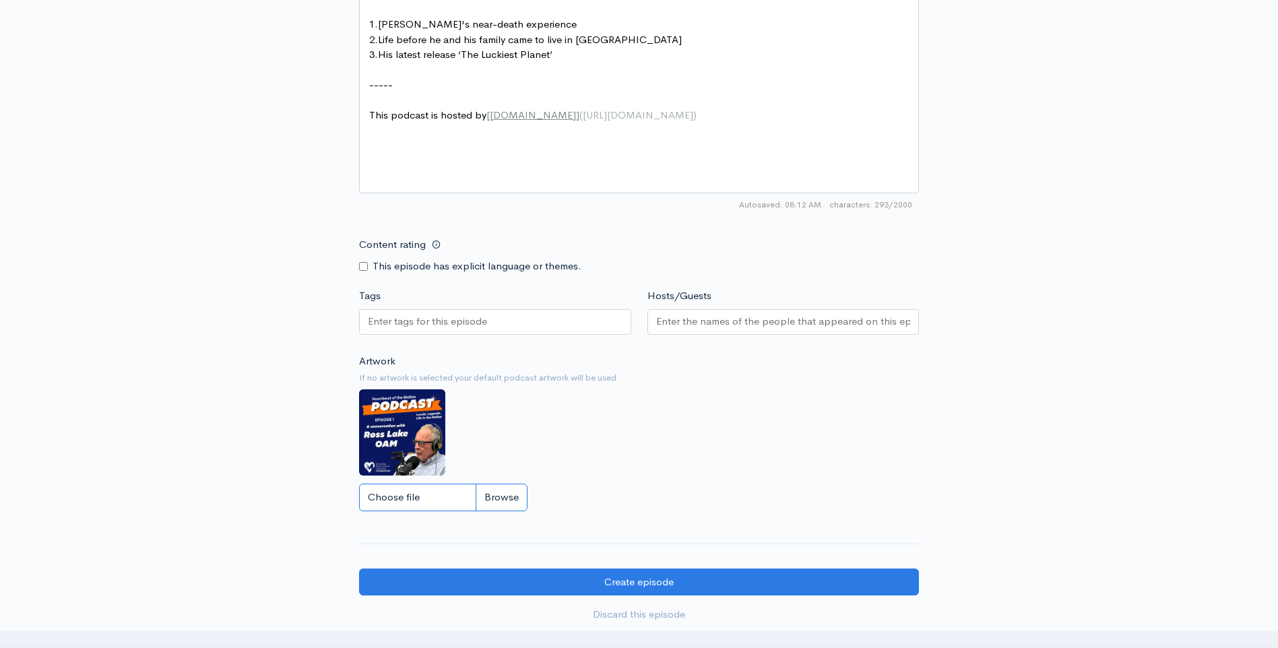
click at [511, 496] on input "Choose file" at bounding box center [443, 498] width 168 height 28
type input "C:\fakepath\Episode 6.png"
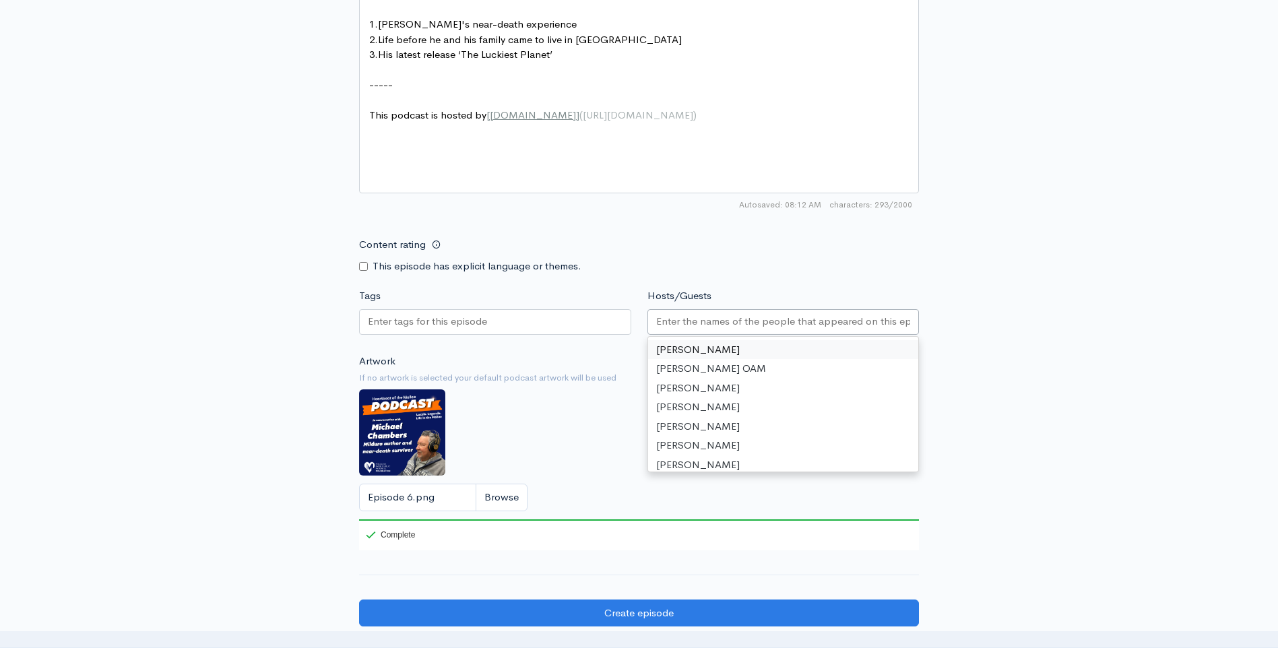
click at [698, 326] on input "Hosts/Guests" at bounding box center [783, 321] width 255 height 15
type input "h"
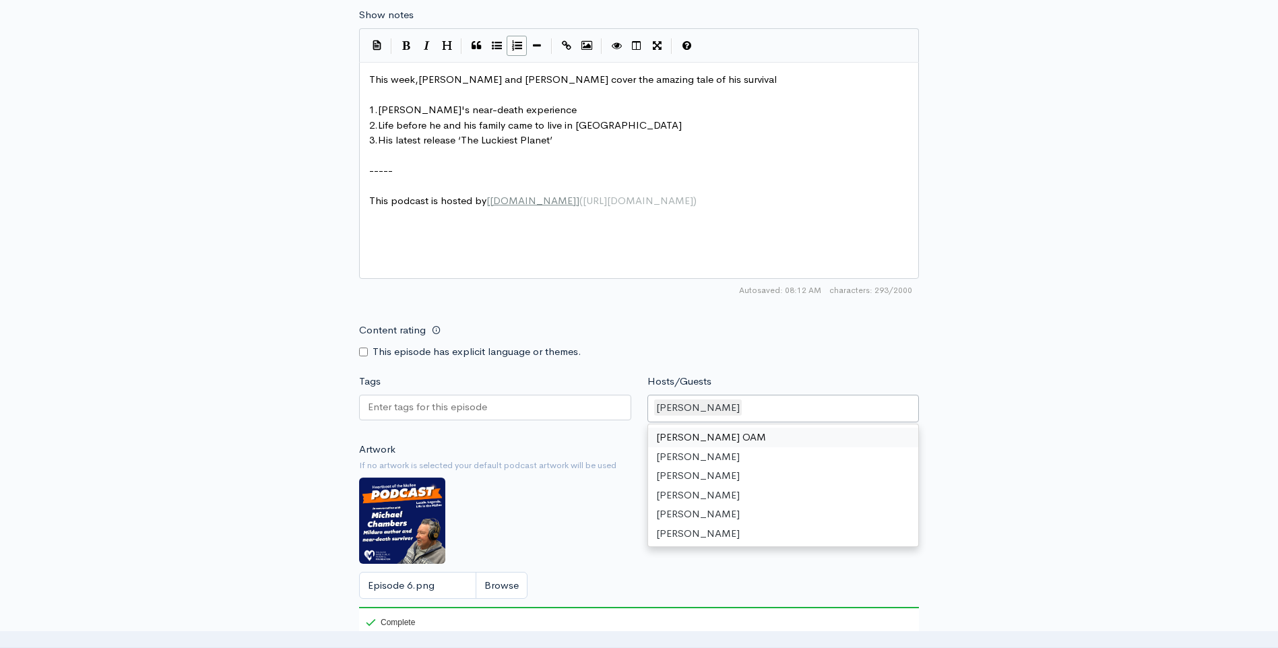
scroll to position [674, 0]
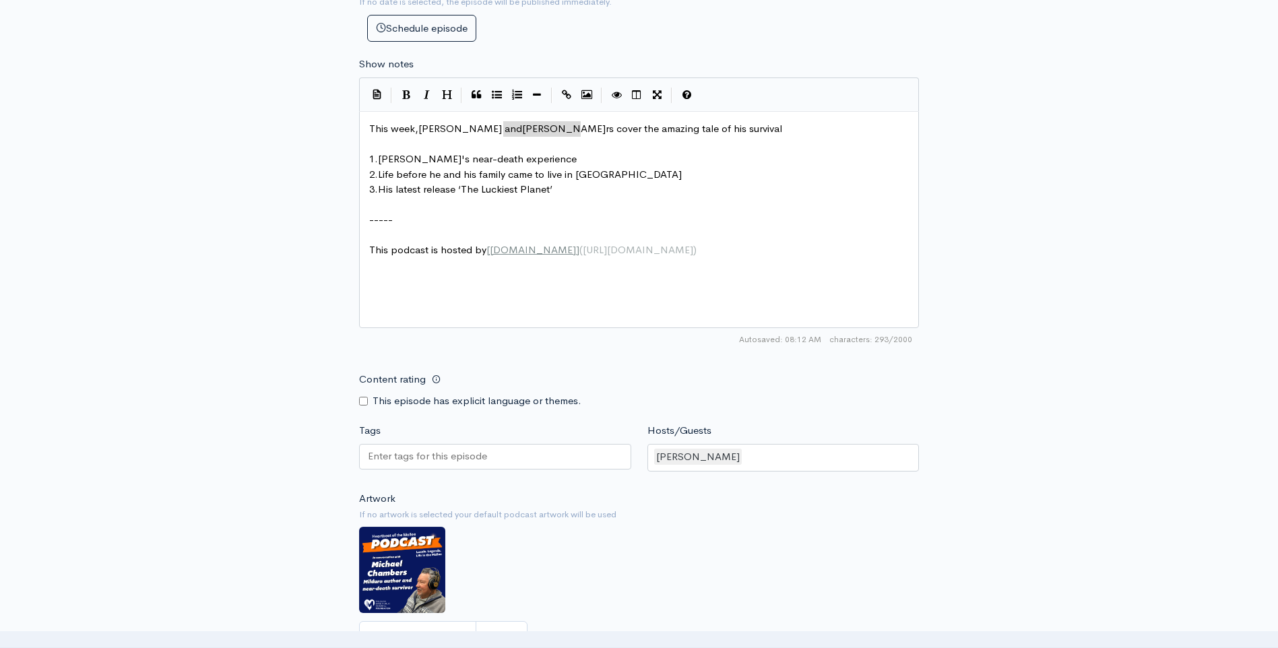
type textarea "[PERSON_NAME]"
drag, startPoint x: 504, startPoint y: 127, endPoint x: 583, endPoint y: 128, distance: 78.1
click at [791, 457] on div "[PERSON_NAME]" at bounding box center [783, 458] width 272 height 28
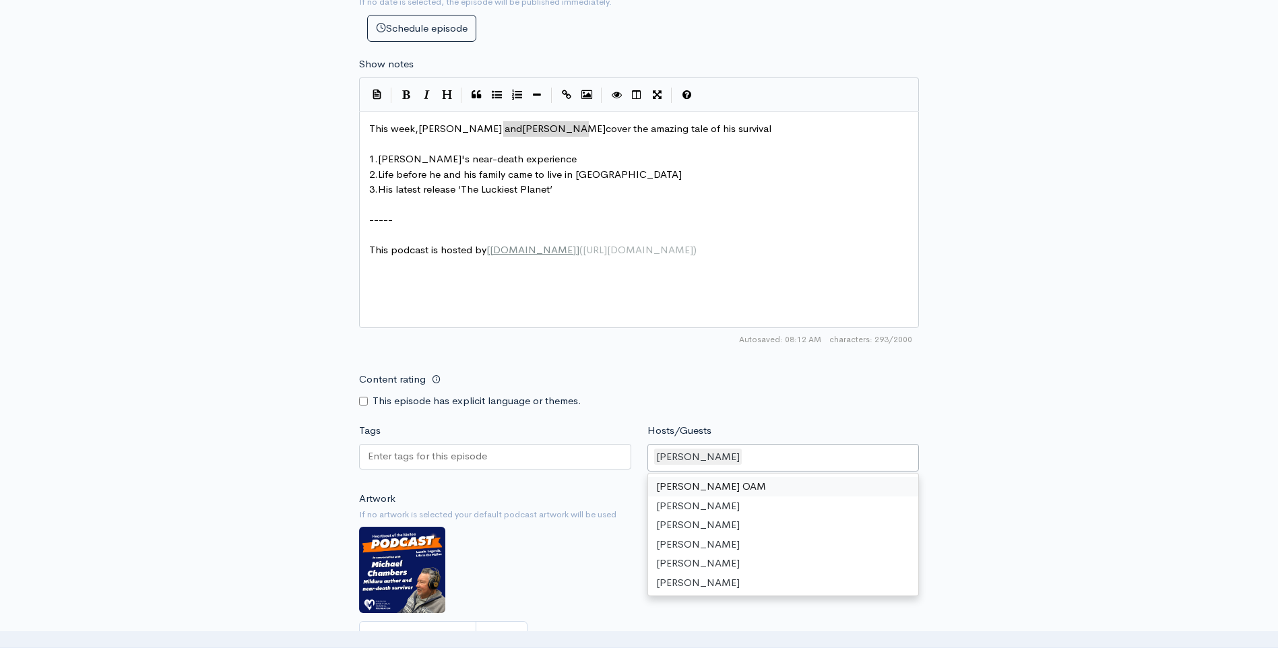
paste input "[PERSON_NAME]"
type input "[PERSON_NAME]"
click at [999, 449] on div "New episode Create a new episode Back to episodes Audio file Choose file 0 ZenC…" at bounding box center [639, 93] width 768 height 1440
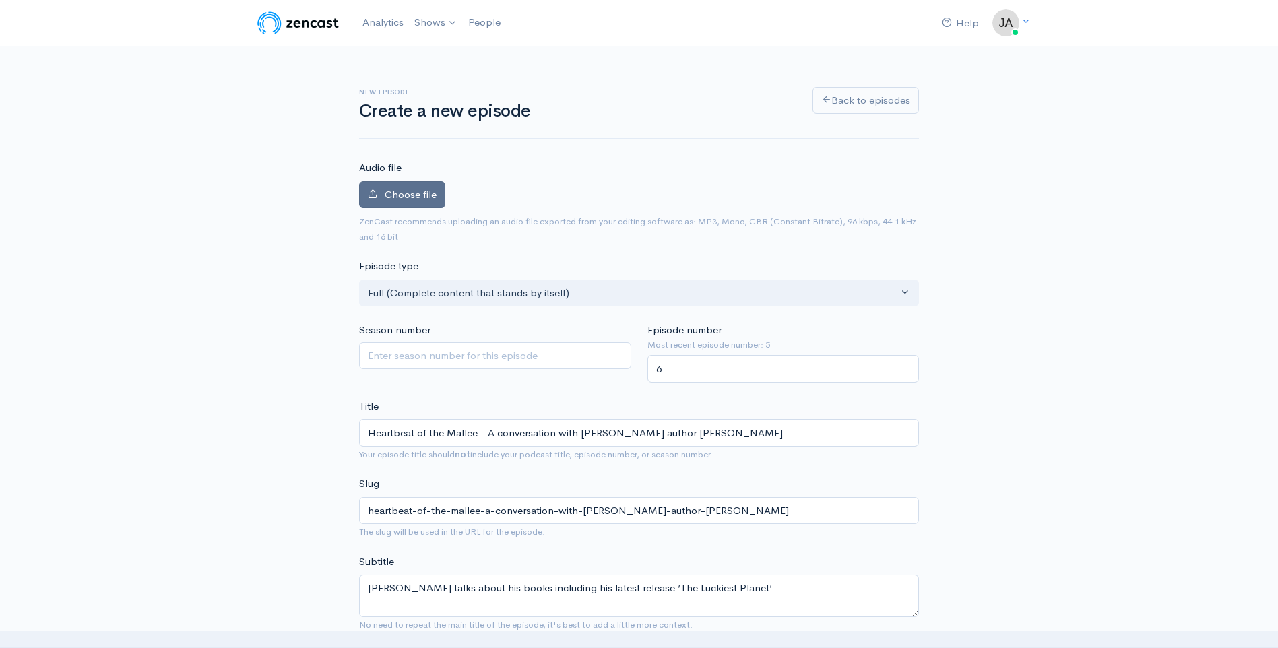
click at [419, 193] on span "Choose file" at bounding box center [411, 194] width 52 height 13
click at [0, 0] on input "Choose file" at bounding box center [0, 0] width 0 height 0
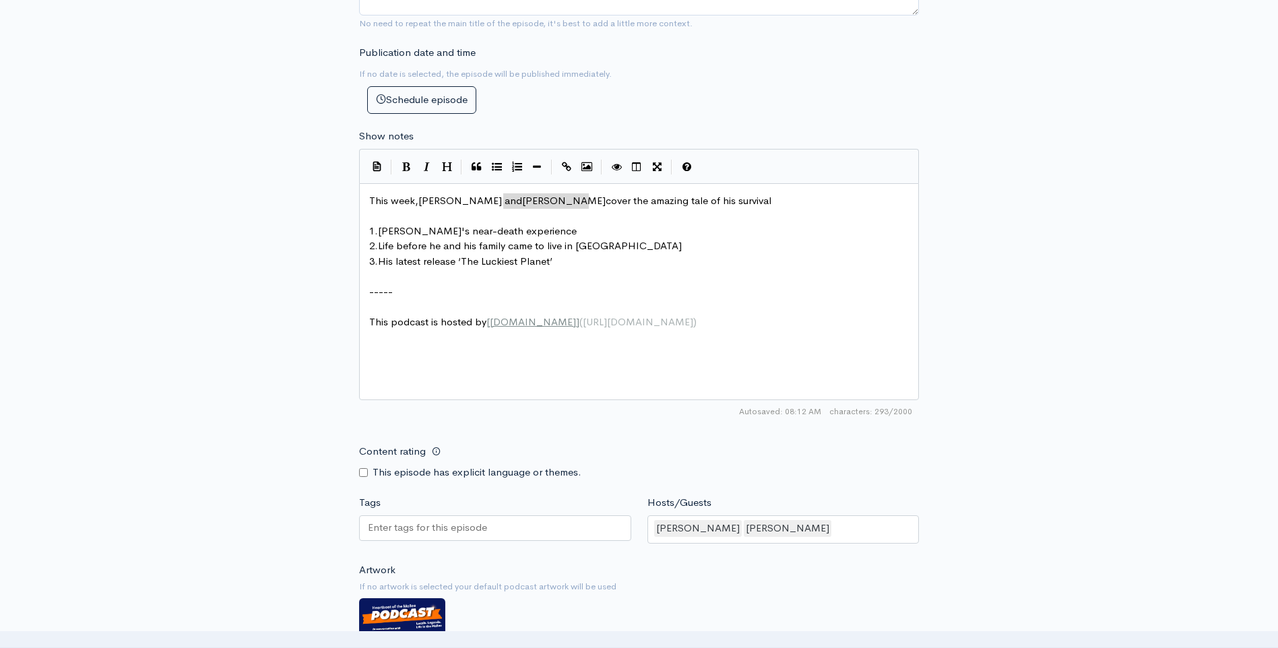
scroll to position [674, 0]
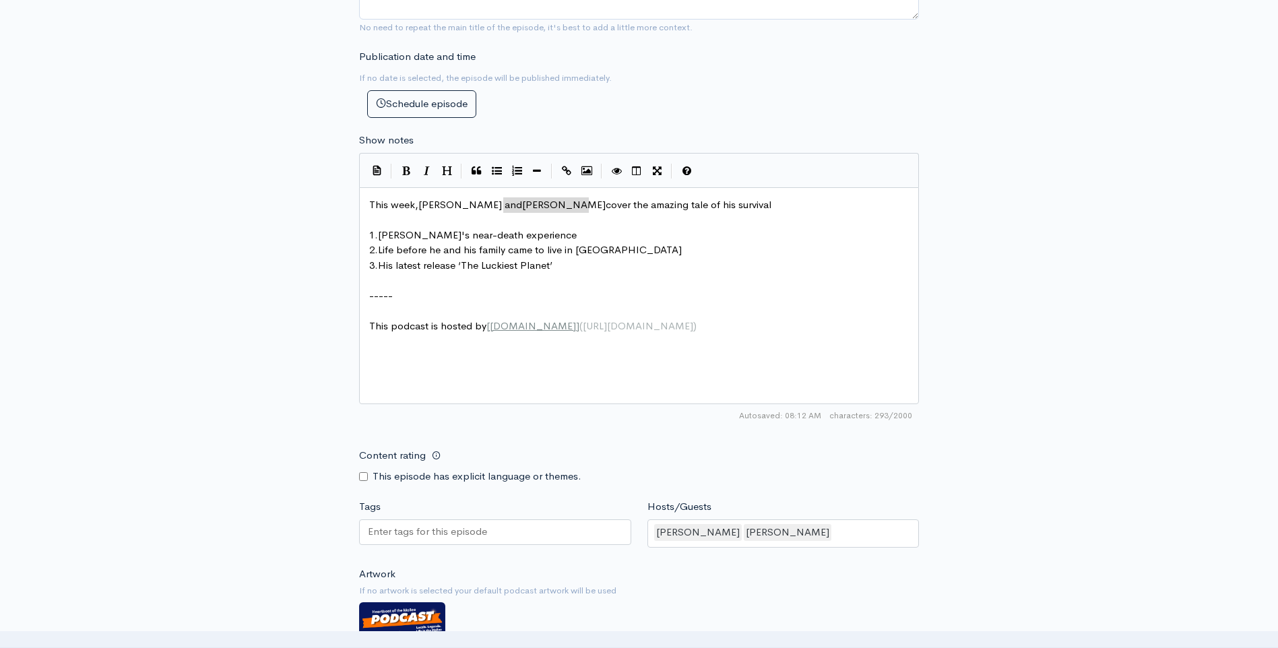
click at [886, 302] on pre "-----" at bounding box center [643, 295] width 555 height 15
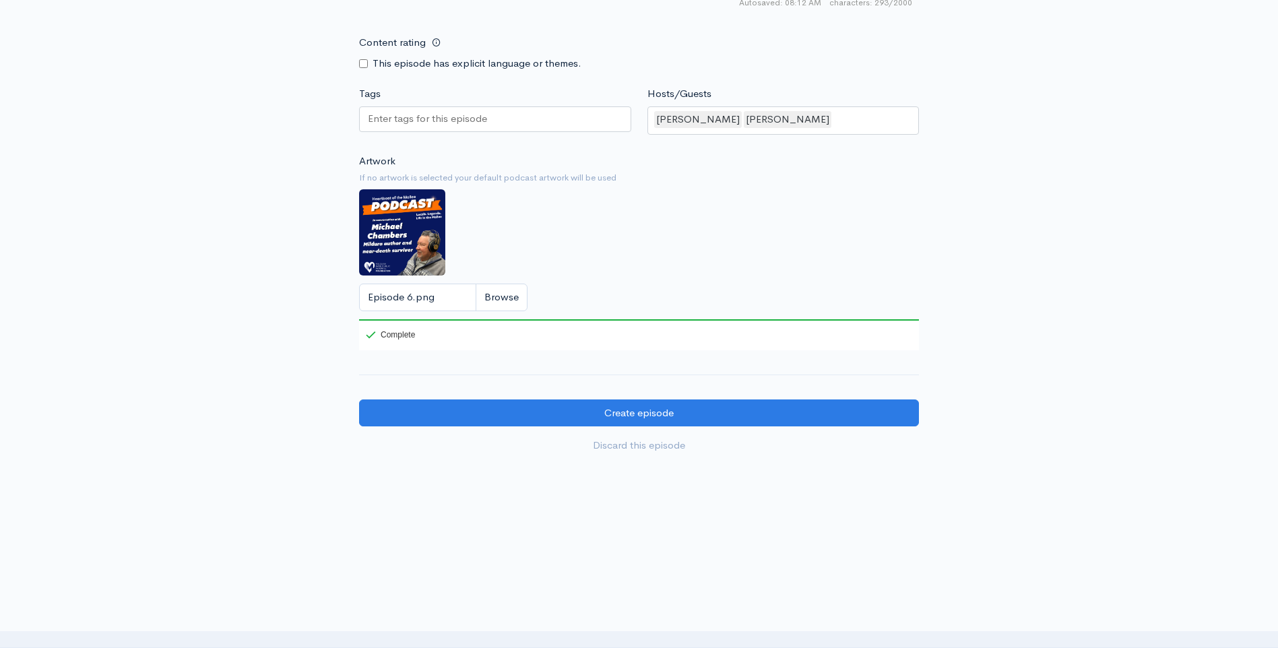
scroll to position [1089, 0]
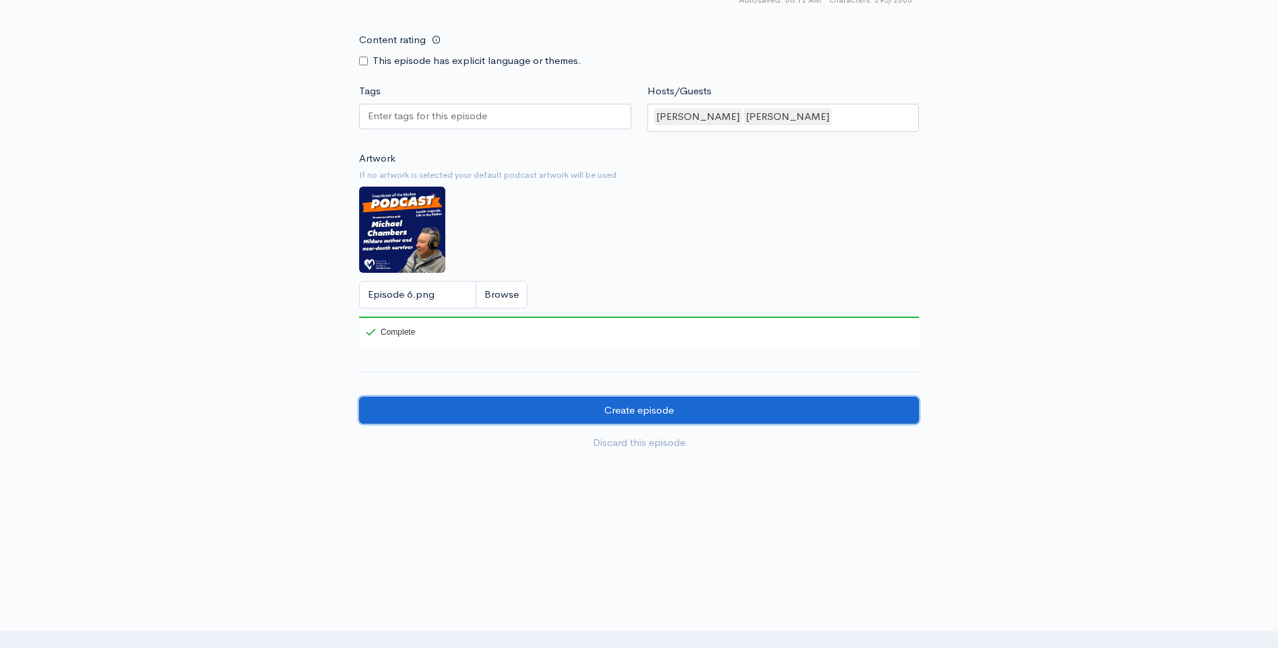
click at [639, 412] on input "Create episode" at bounding box center [639, 411] width 560 height 28
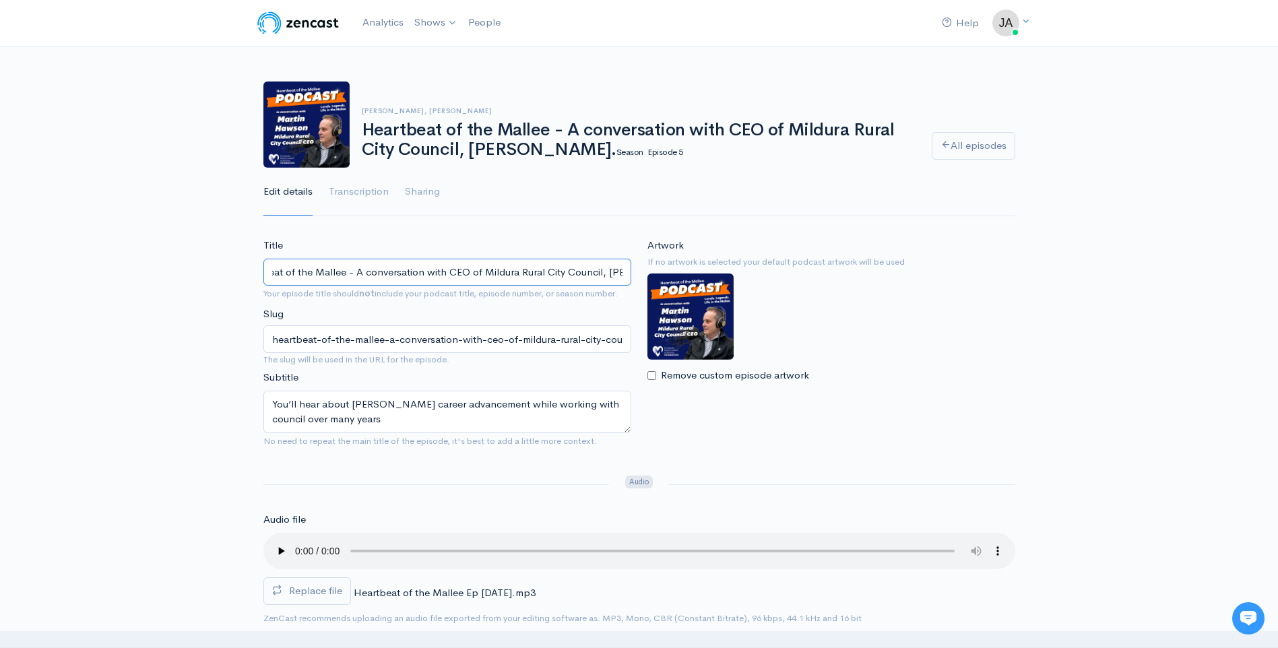
scroll to position [0, 94]
drag, startPoint x: 298, startPoint y: 270, endPoint x: 627, endPoint y: 259, distance: 328.9
click at [627, 259] on input "Heartbeat of the Mallee - A conversation with CEO of Mildura Rural City Council…" at bounding box center [447, 273] width 368 height 28
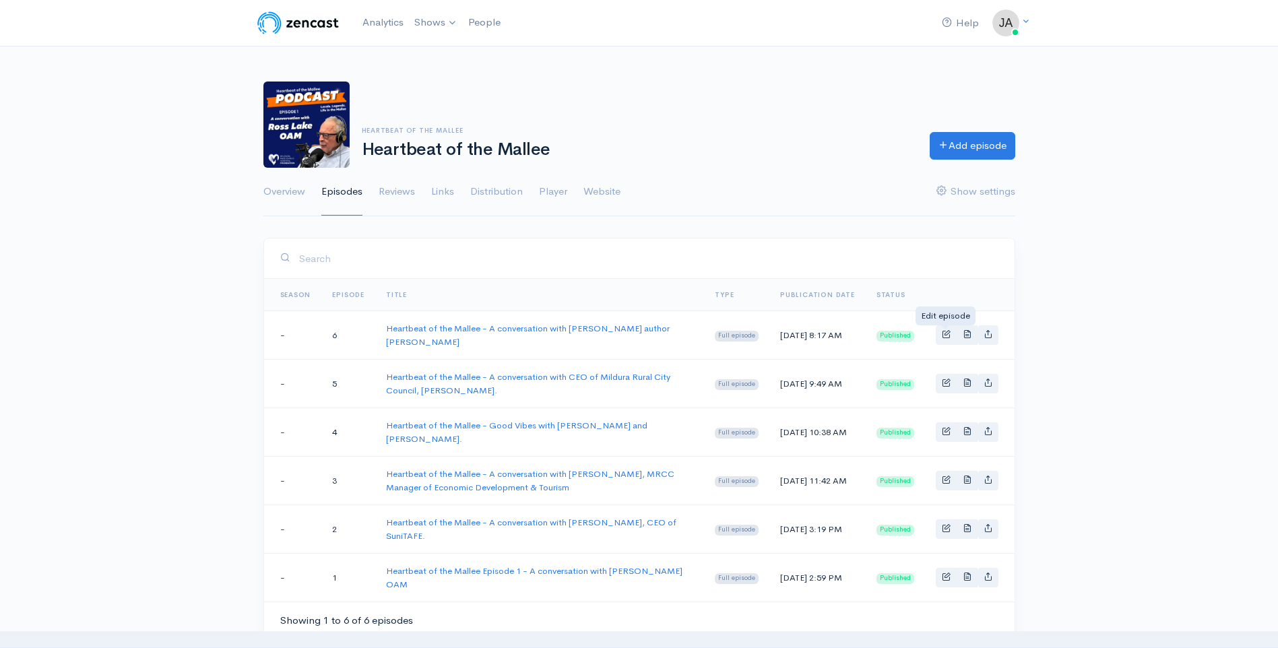
click at [944, 329] on div at bounding box center [945, 327] width 9 height 4
click at [942, 335] on span "Basic example" at bounding box center [946, 333] width 9 height 9
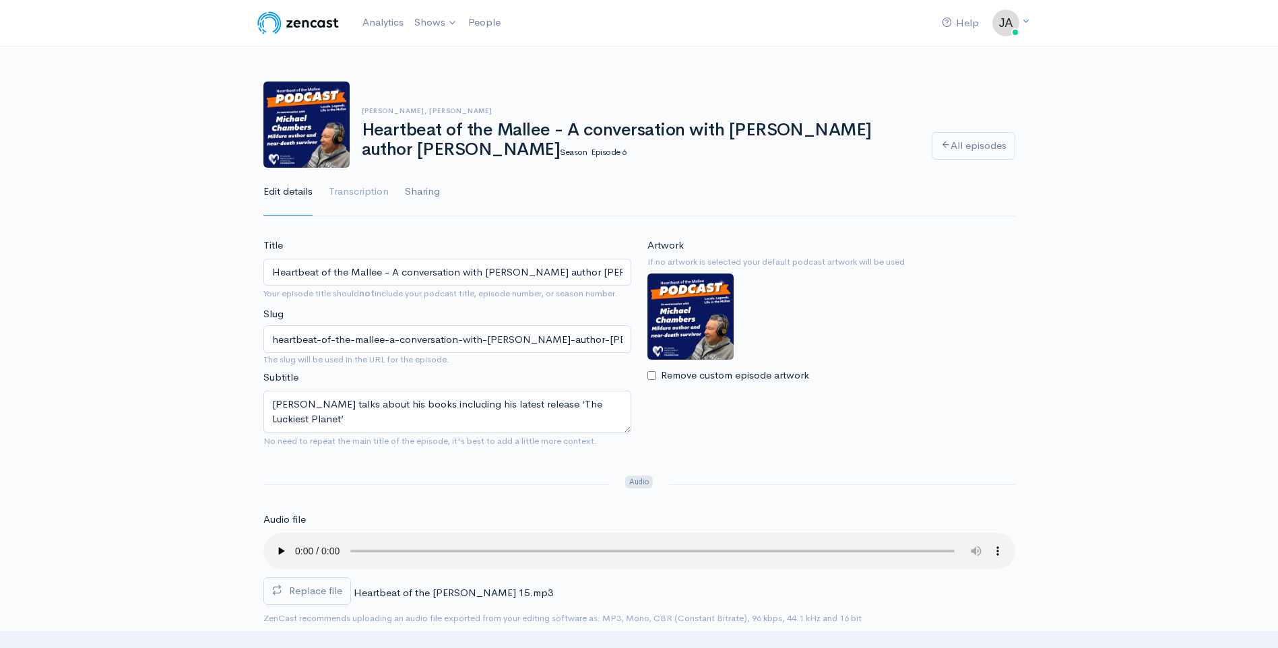
click at [428, 194] on link "Sharing" at bounding box center [422, 192] width 35 height 48
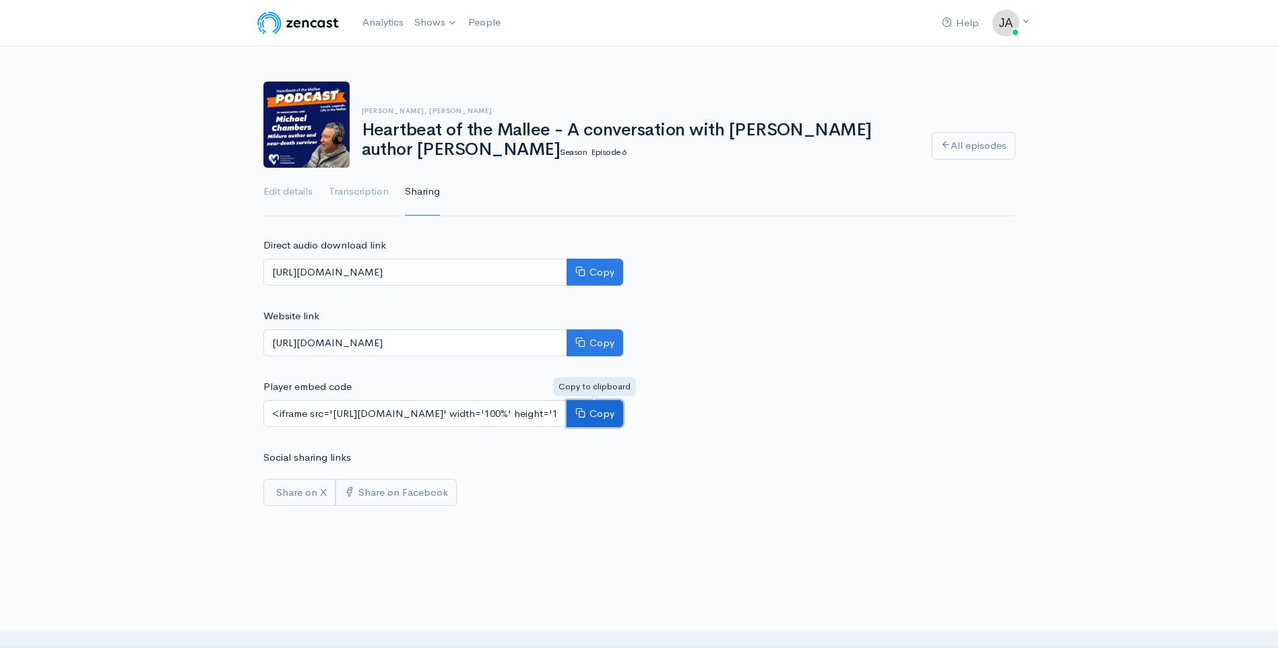
click at [599, 416] on button "Copy" at bounding box center [594, 414] width 57 height 28
click at [597, 414] on button "Copy" at bounding box center [594, 414] width 57 height 28
click at [976, 144] on link "All episodes" at bounding box center [974, 146] width 84 height 28
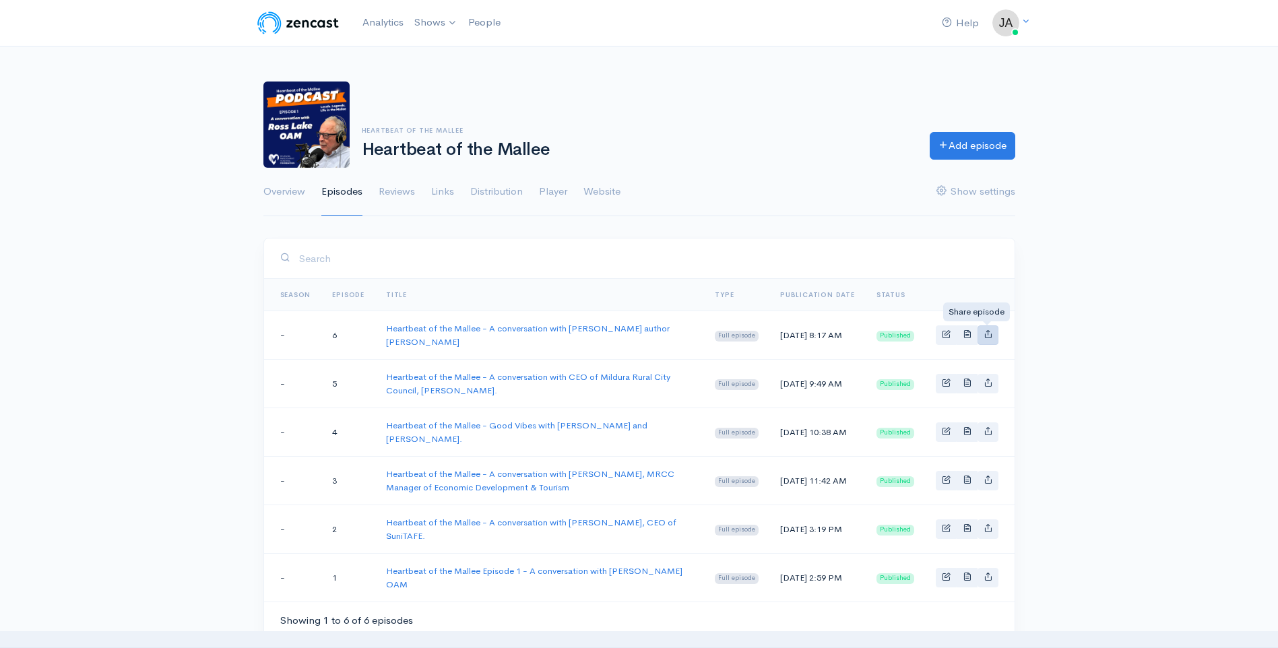
click at [991, 336] on icon "Basic example" at bounding box center [987, 333] width 9 height 9
type input "[URL][DOMAIN_NAME]"
type input "<iframe src='[URL][DOMAIN_NAME]' width='100%' height='190' frameborder='0' scro…"
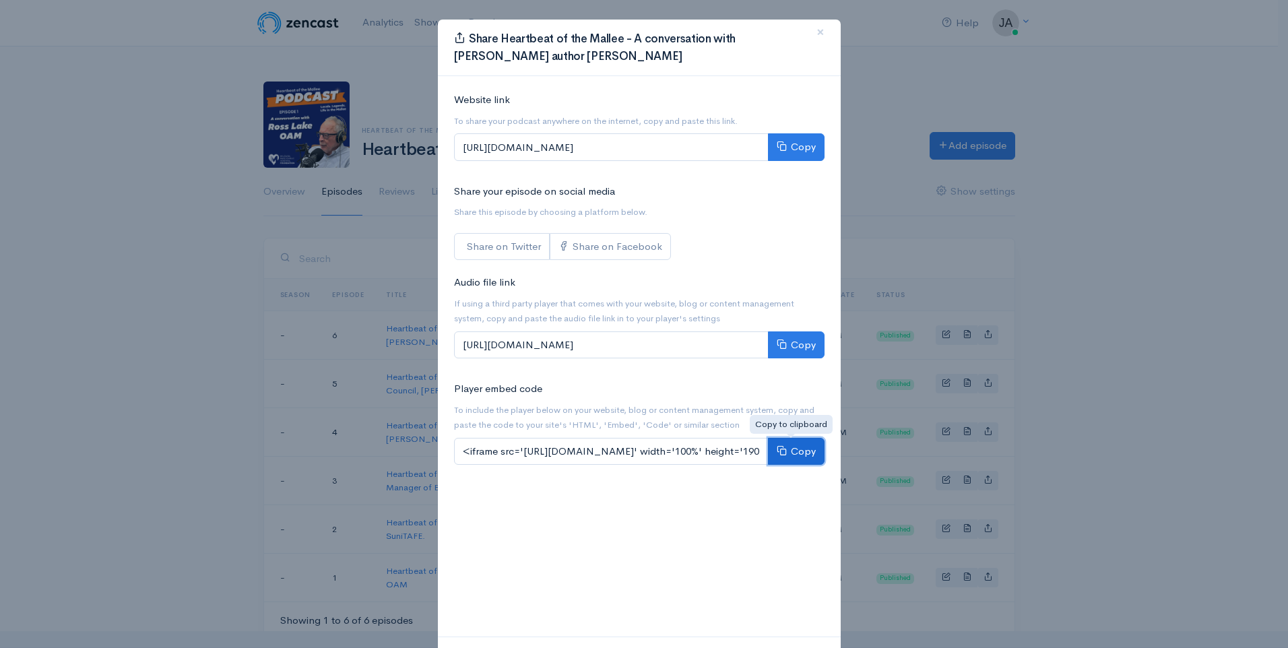
click at [785, 451] on button "Copy" at bounding box center [796, 452] width 57 height 28
click at [804, 451] on button "Copy" at bounding box center [796, 452] width 57 height 28
click at [816, 28] on span "×" at bounding box center [820, 32] width 8 height 20
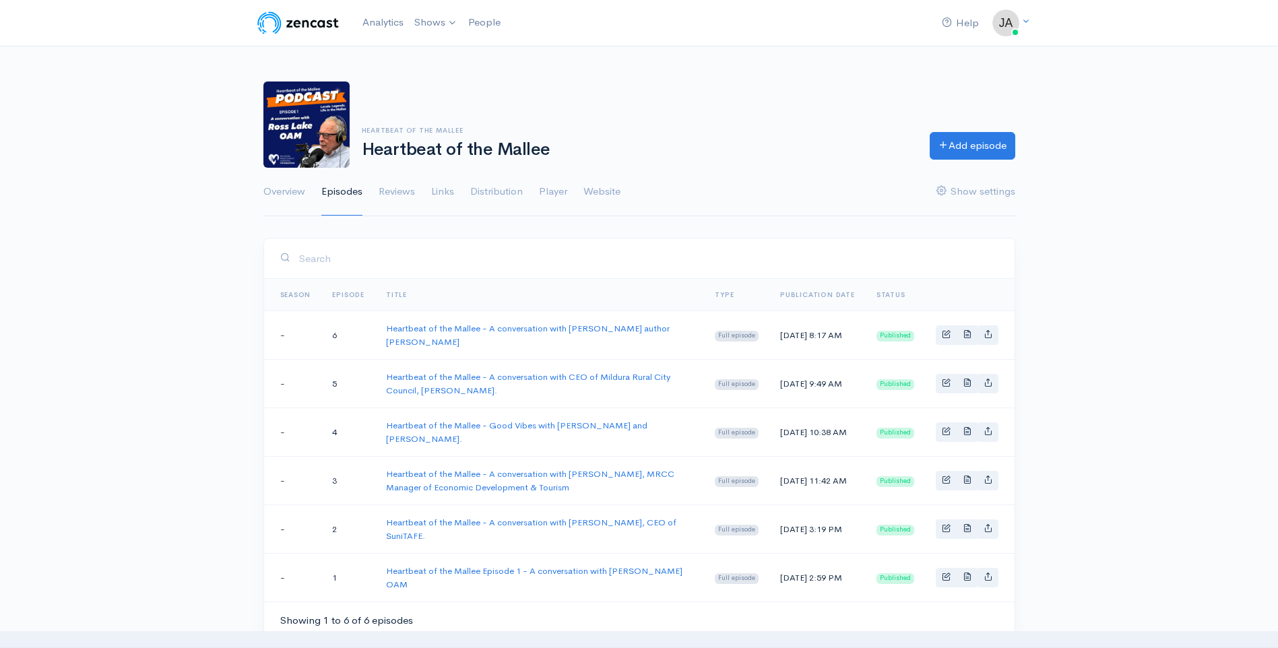
click at [1135, 187] on div "Heartbeat of the Mallee Heartbeat of the Mallee Add episode Overview Episodes R…" at bounding box center [639, 141] width 1278 height 152
